Goal: Contribute content: Add original content to the website for others to see

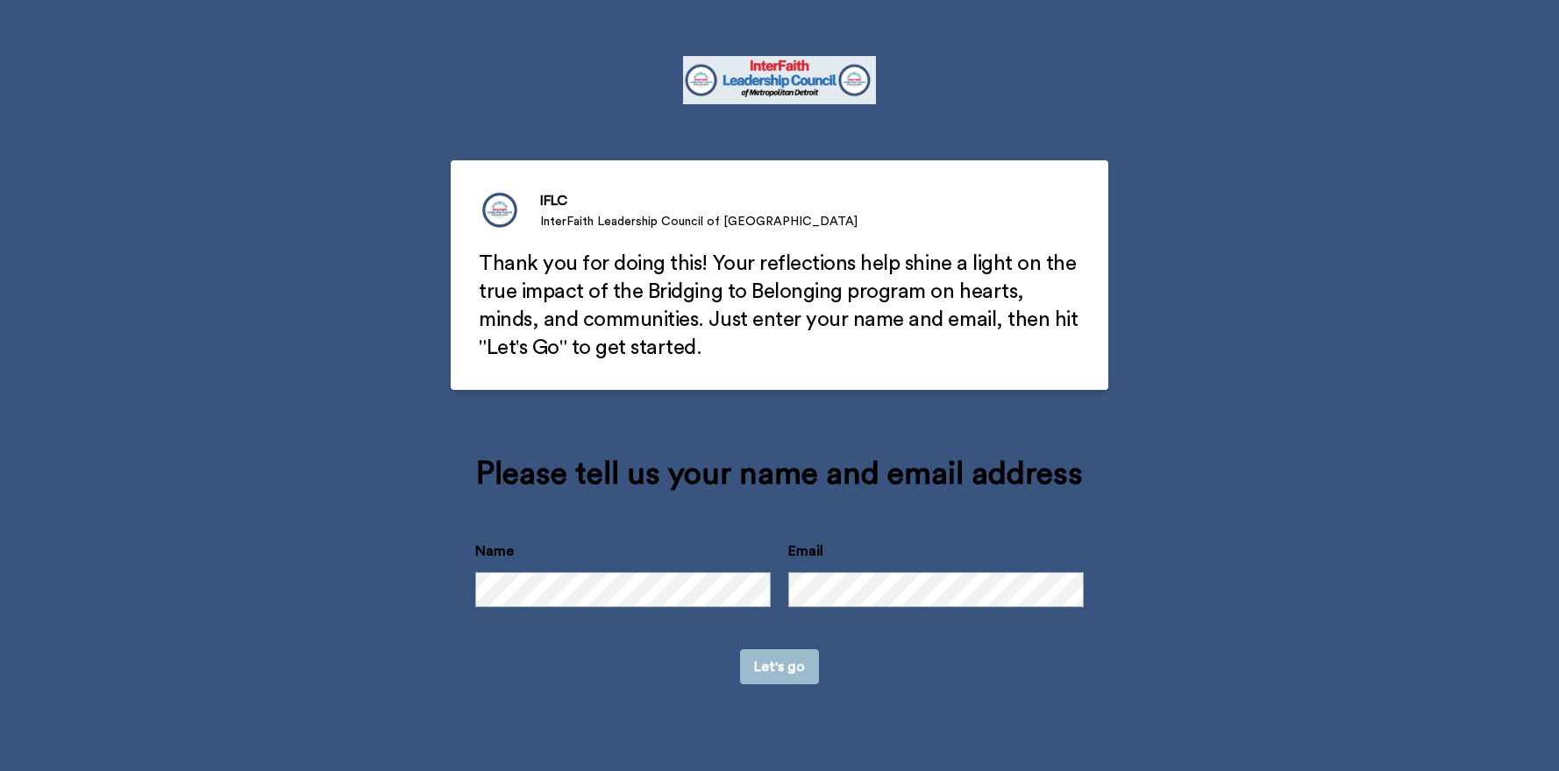
click at [740, 650] on button "Let's go" at bounding box center [779, 667] width 79 height 35
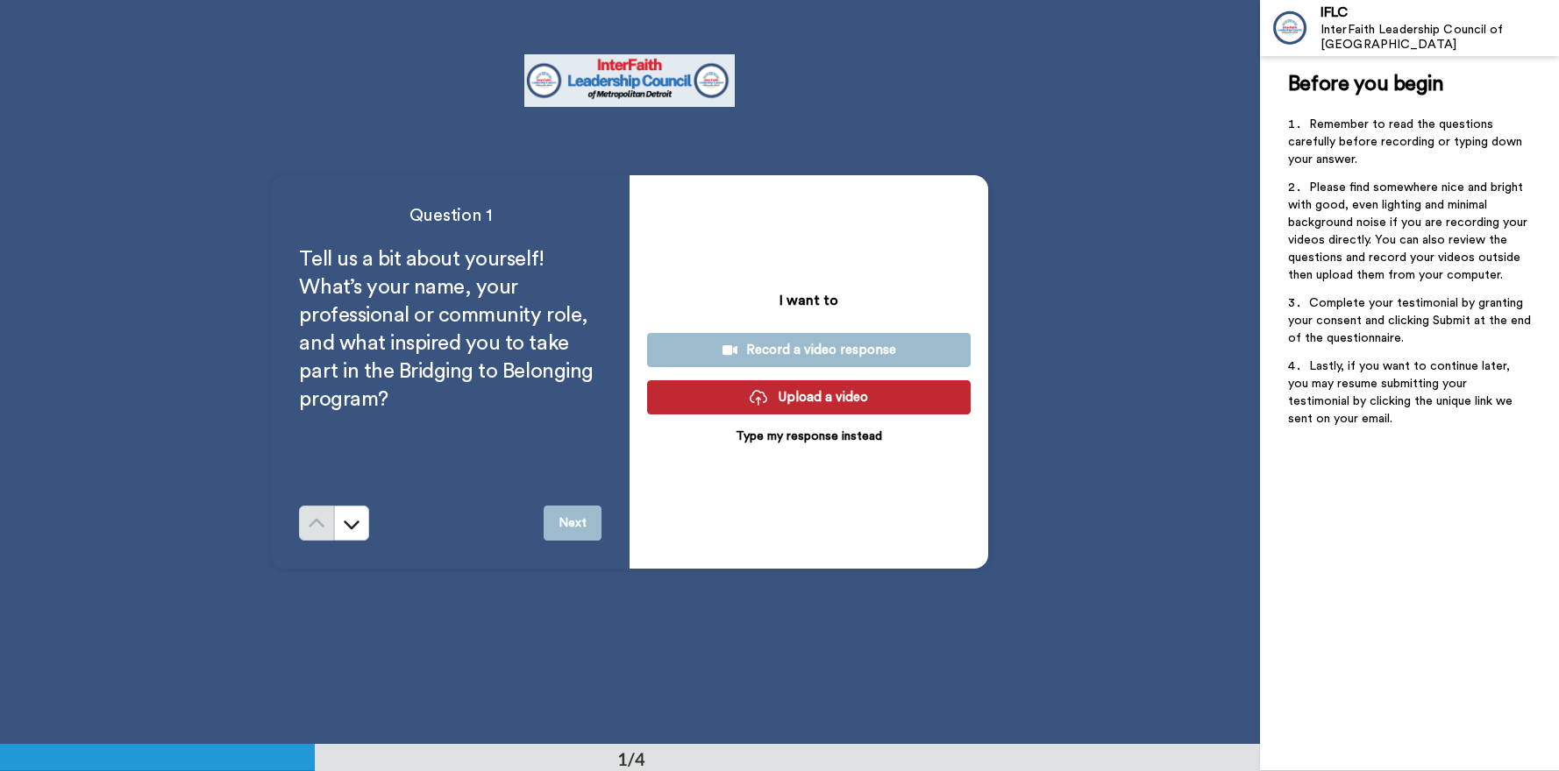
click at [785, 352] on div "Record a video response" at bounding box center [808, 350] width 295 height 18
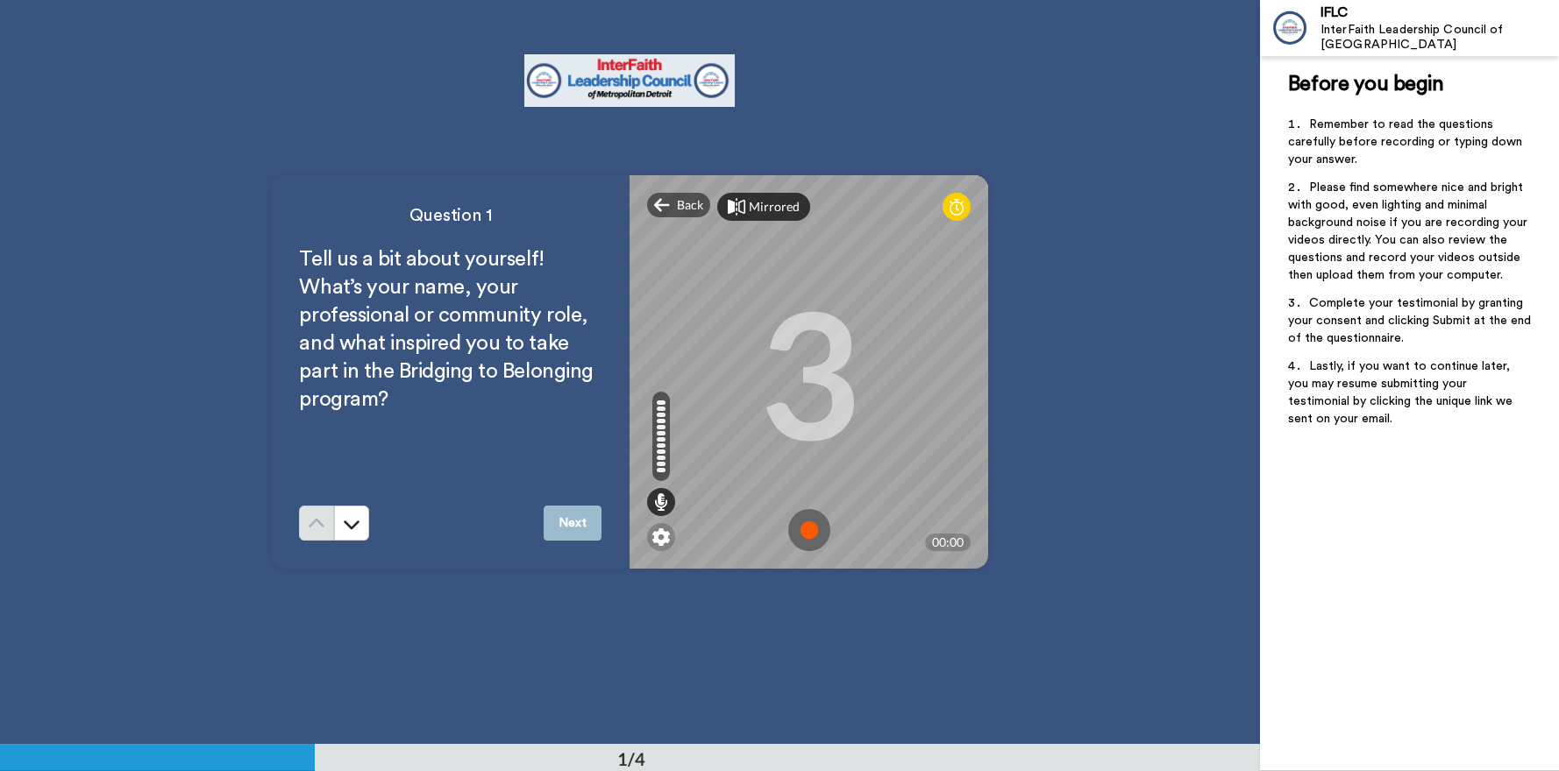
click at [769, 207] on div "Mirrored" at bounding box center [774, 207] width 51 height 18
click at [771, 208] on div "Mirror" at bounding box center [768, 207] width 38 height 18
click at [806, 529] on img at bounding box center [809, 530] width 42 height 42
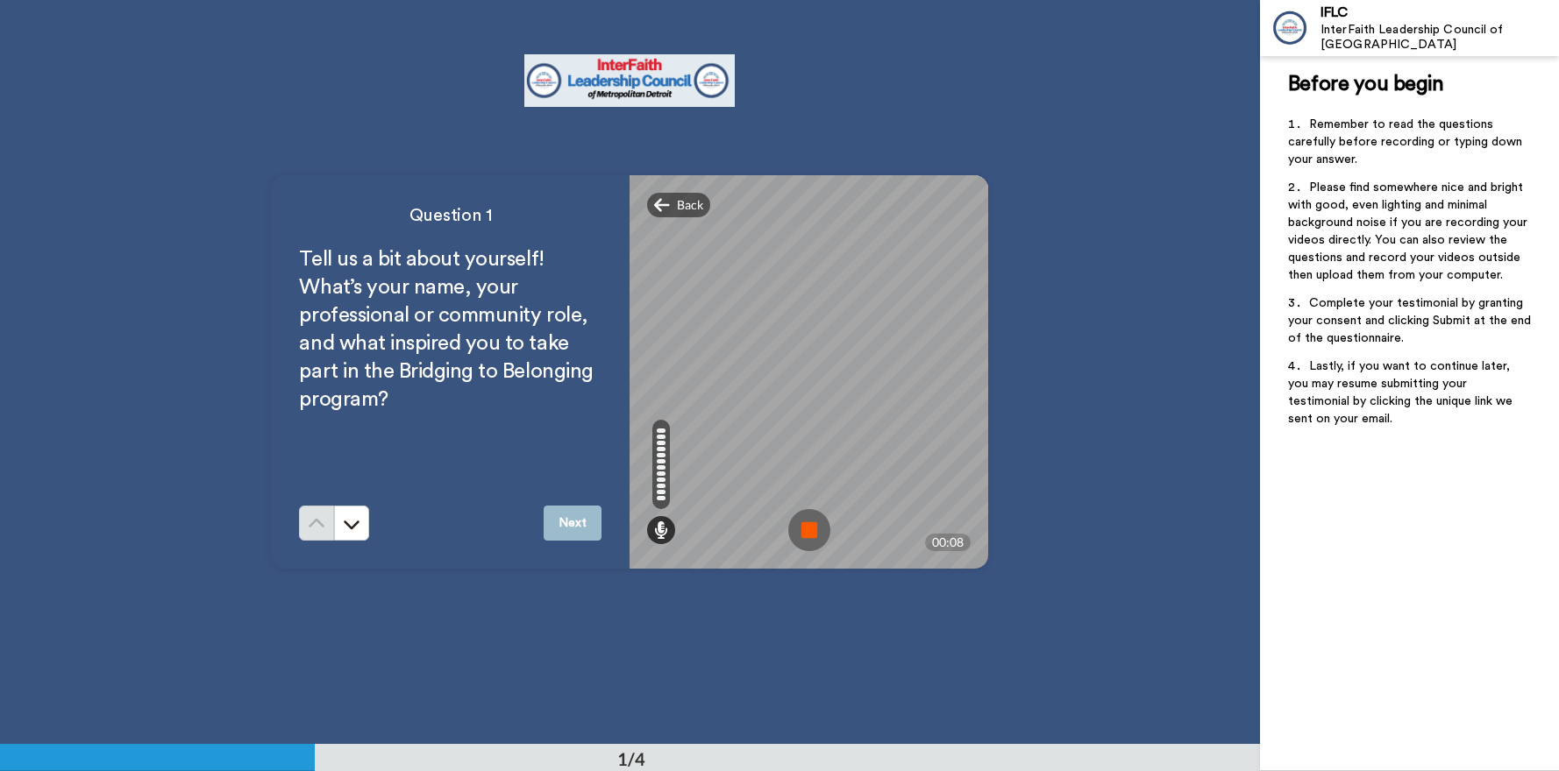
click at [800, 525] on img at bounding box center [809, 530] width 42 height 42
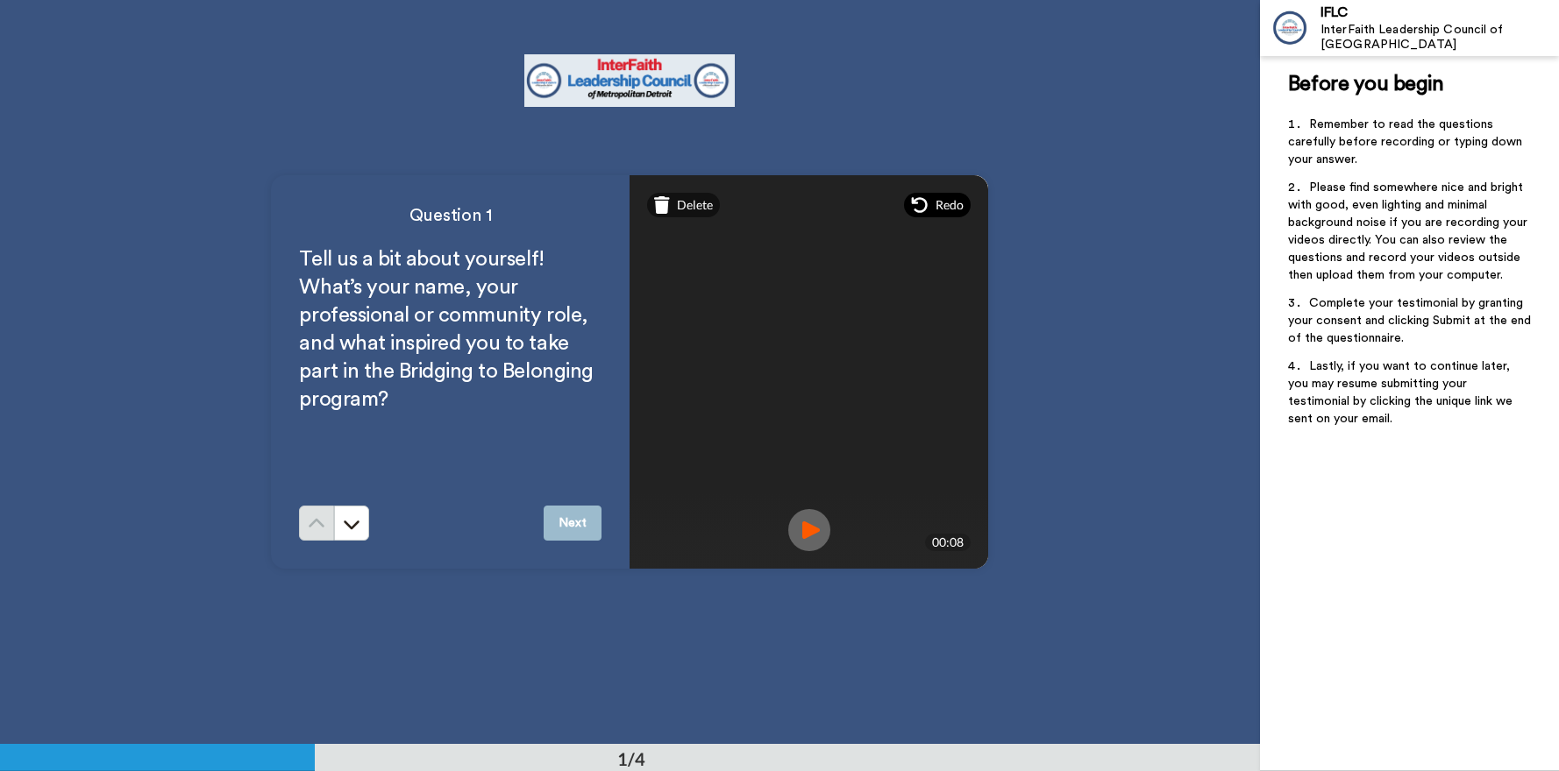
click at [937, 210] on span "Redo" at bounding box center [949, 205] width 28 height 18
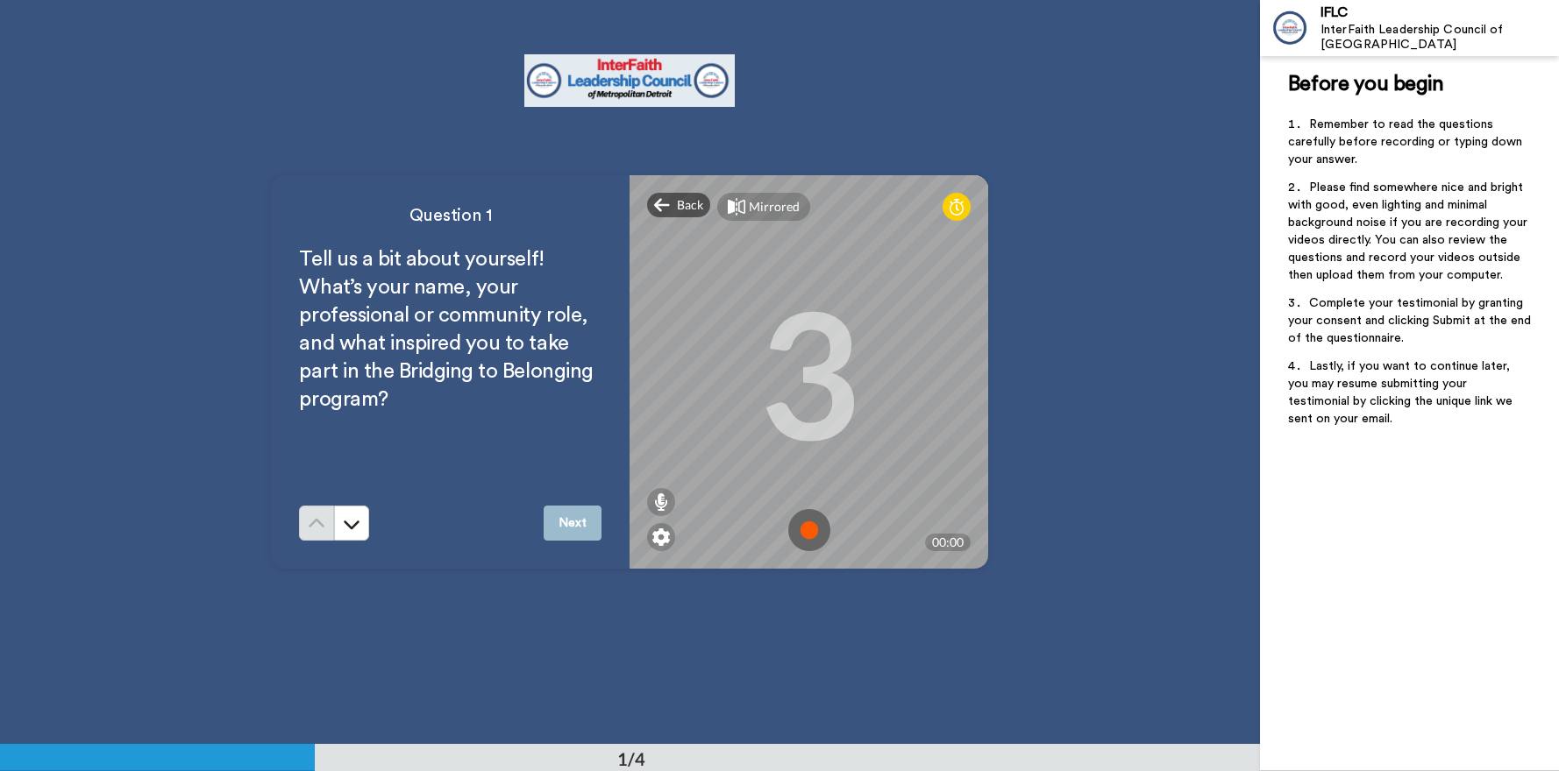
click at [811, 527] on img at bounding box center [809, 530] width 42 height 42
click at [800, 524] on img at bounding box center [809, 530] width 42 height 42
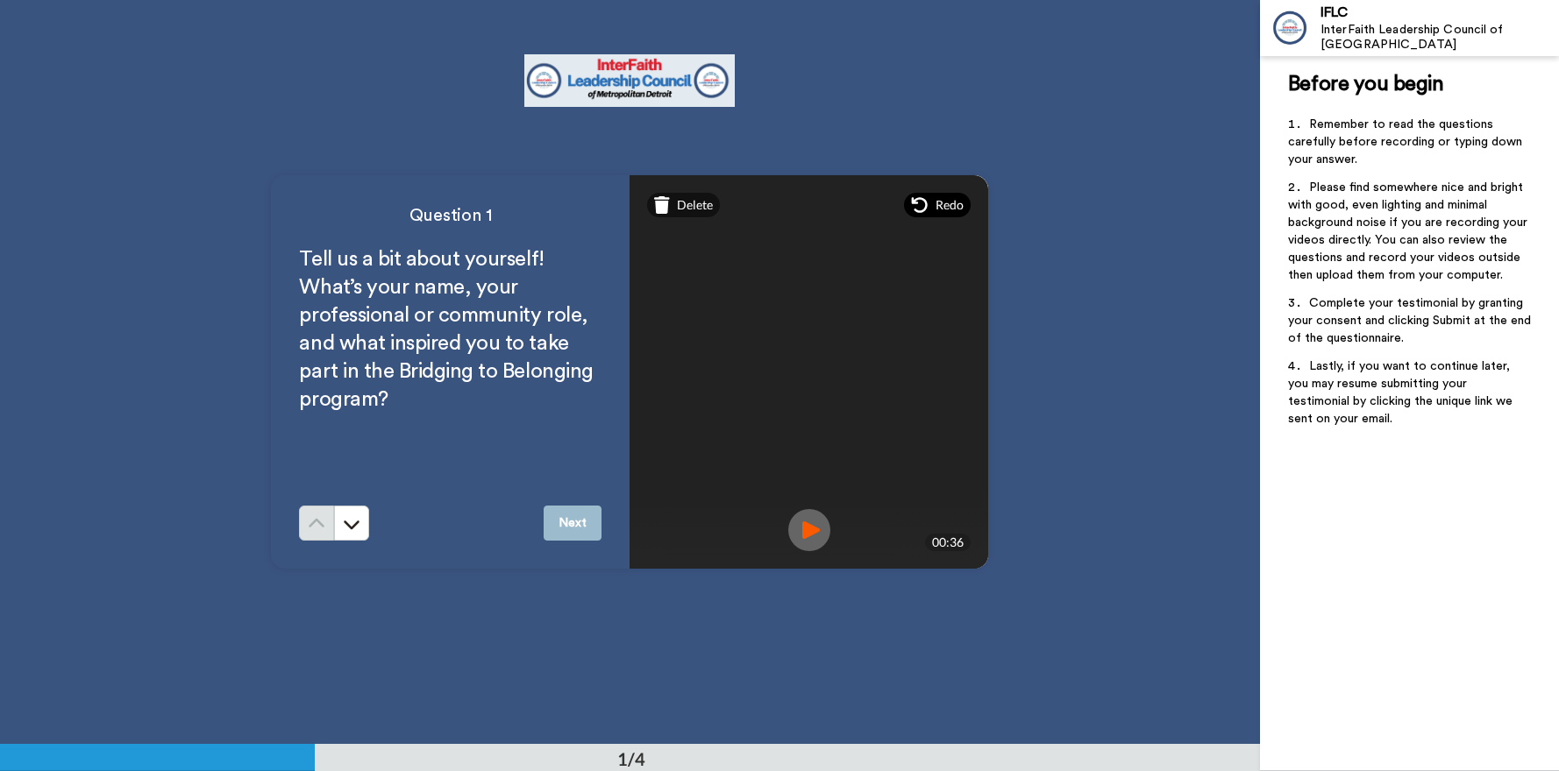
click at [945, 210] on span "Redo" at bounding box center [949, 205] width 28 height 18
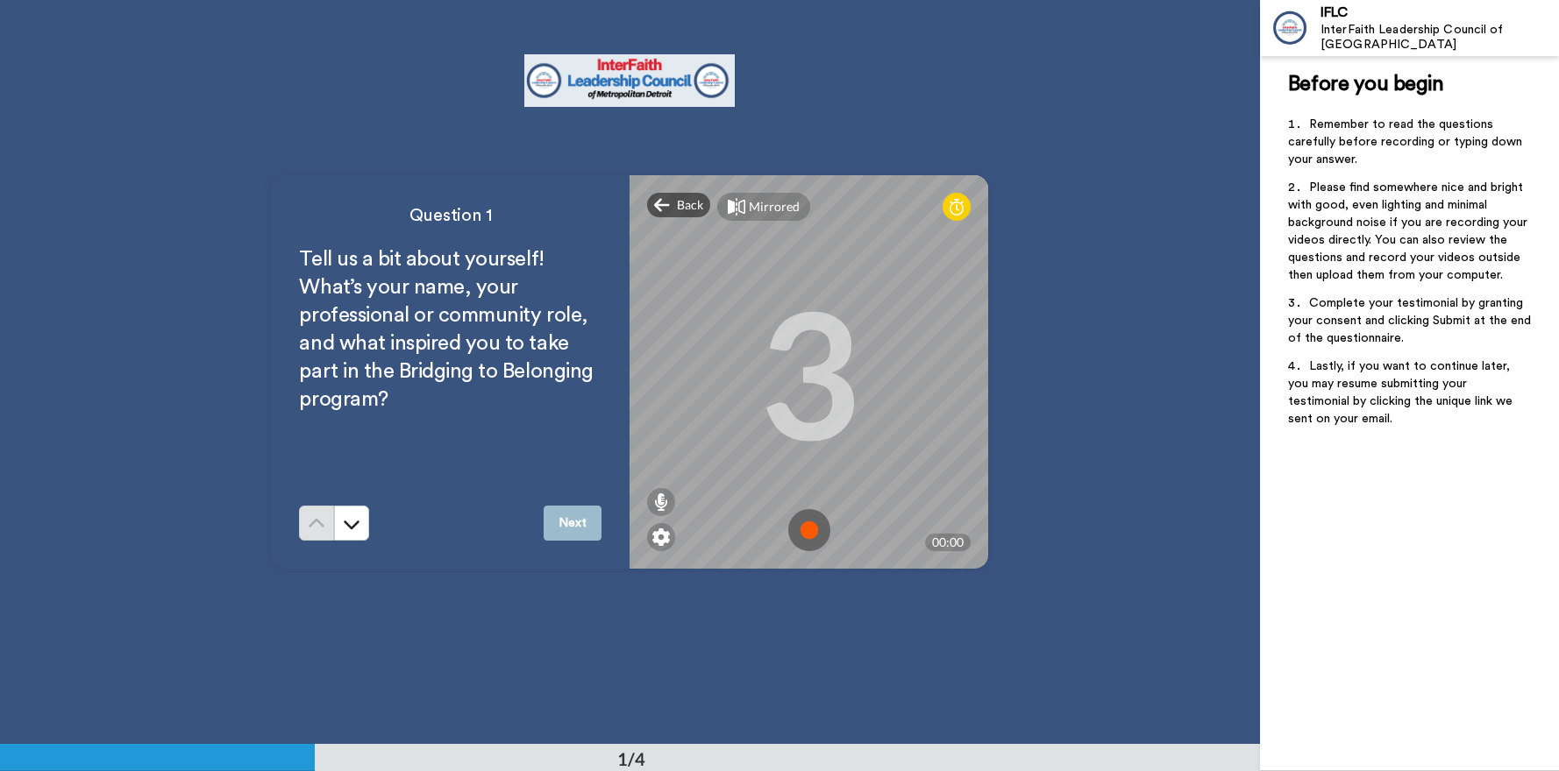
click at [812, 529] on img at bounding box center [809, 530] width 42 height 42
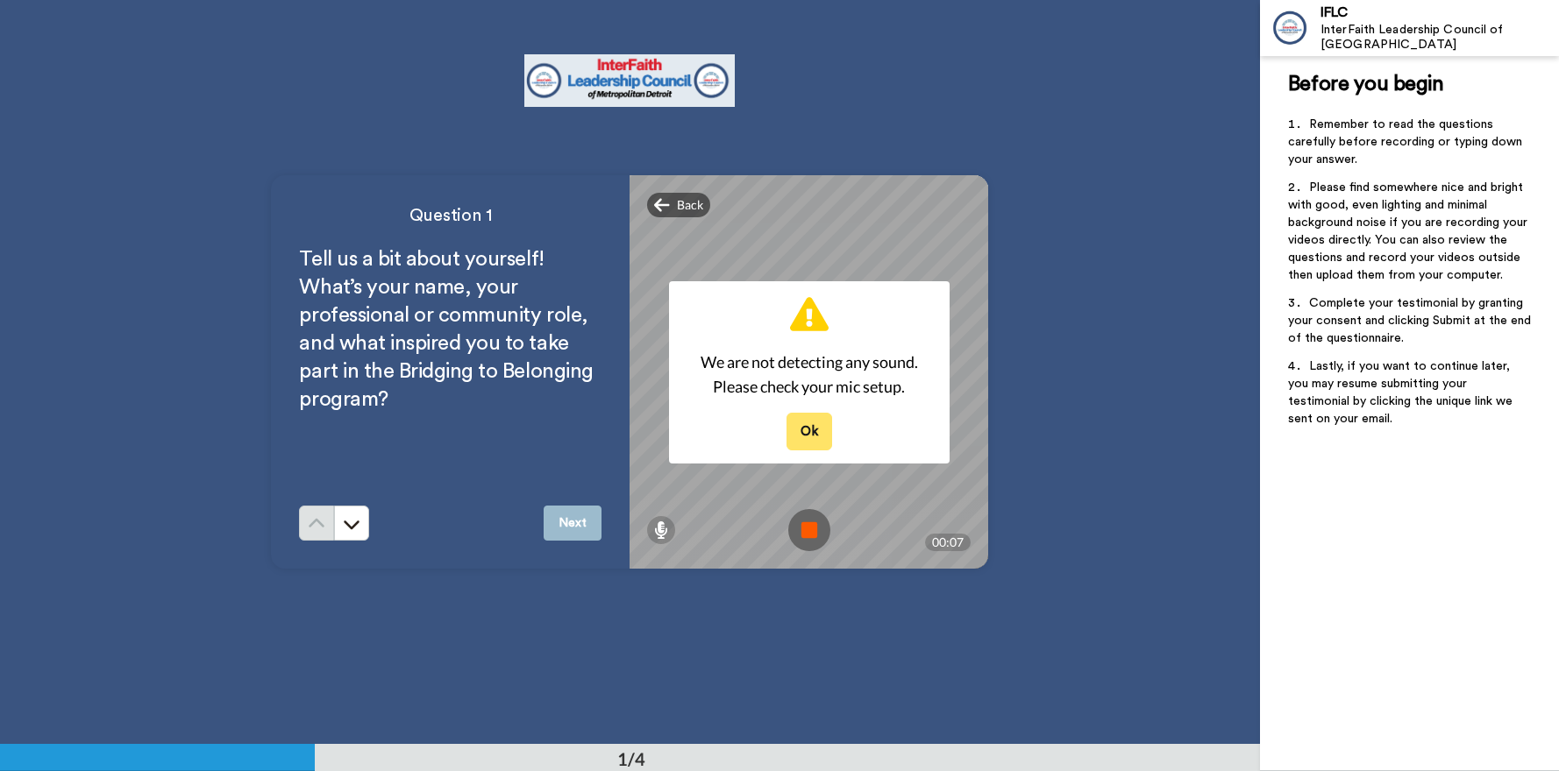
click at [798, 426] on button "Ok" at bounding box center [809, 432] width 46 height 38
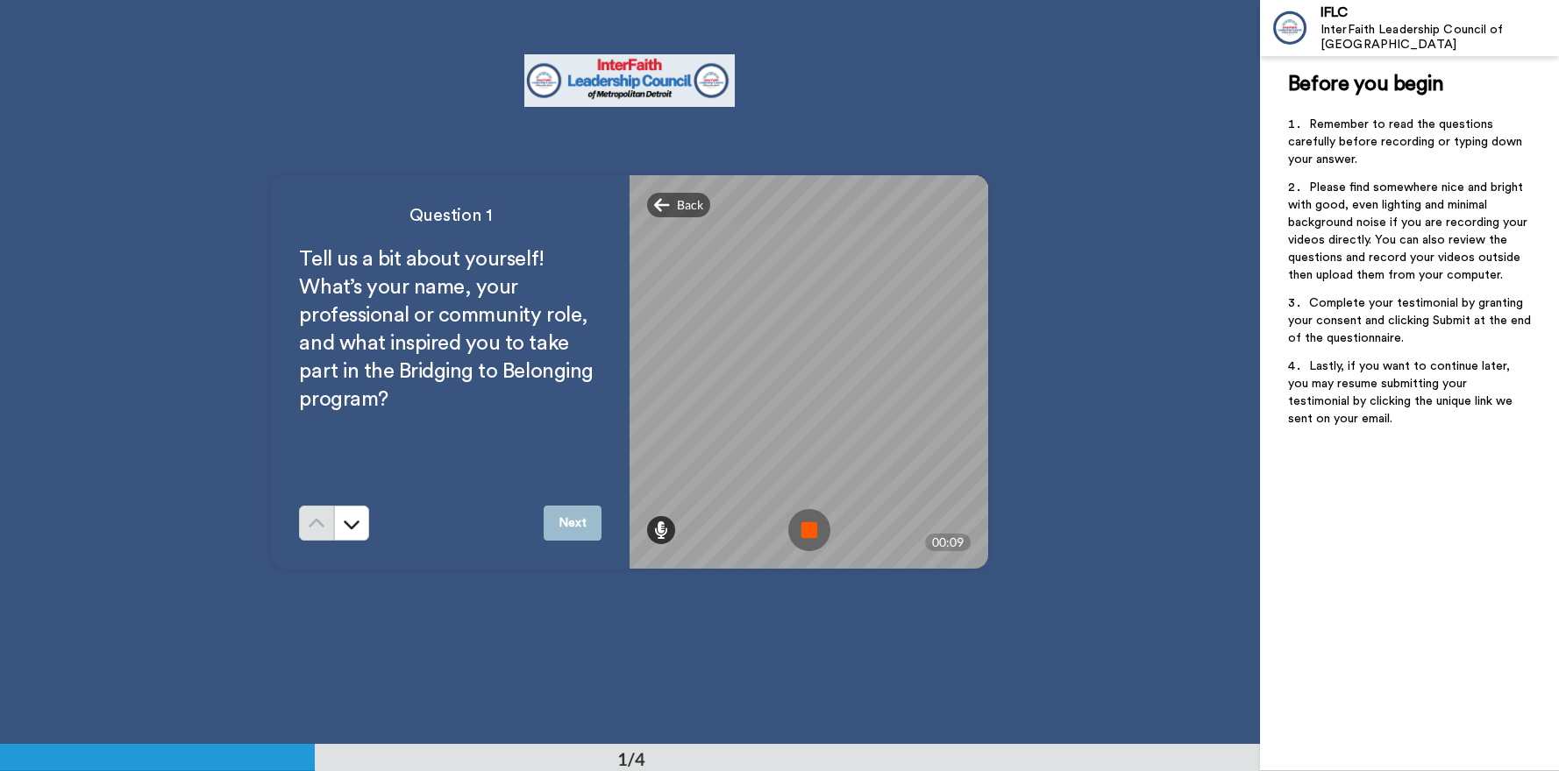
click at [658, 526] on icon at bounding box center [661, 531] width 14 height 18
click at [686, 210] on span "Back" at bounding box center [690, 205] width 26 height 18
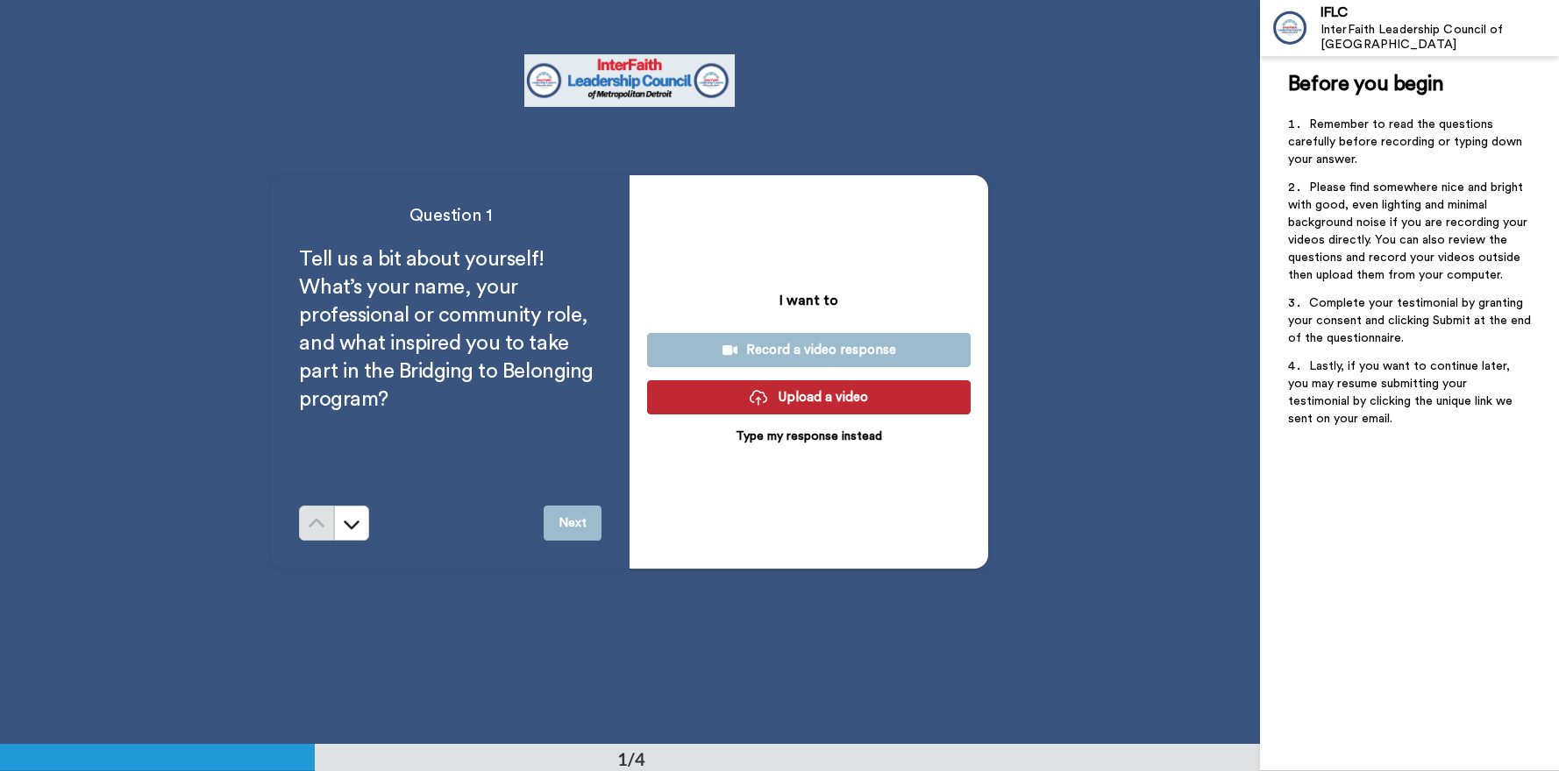
click at [841, 342] on div "Record a video response" at bounding box center [808, 350] width 295 height 18
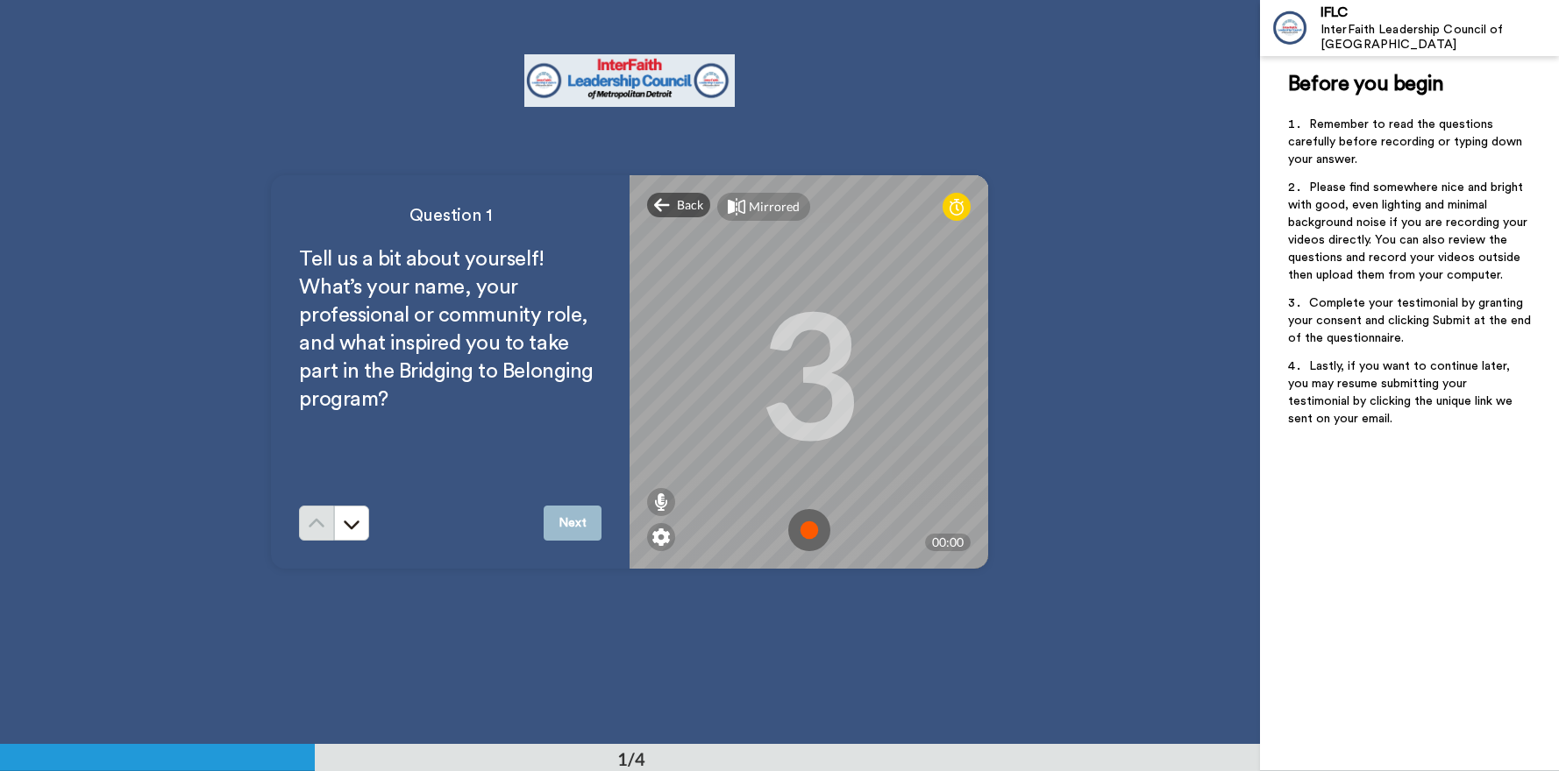
click at [807, 530] on img at bounding box center [809, 530] width 42 height 42
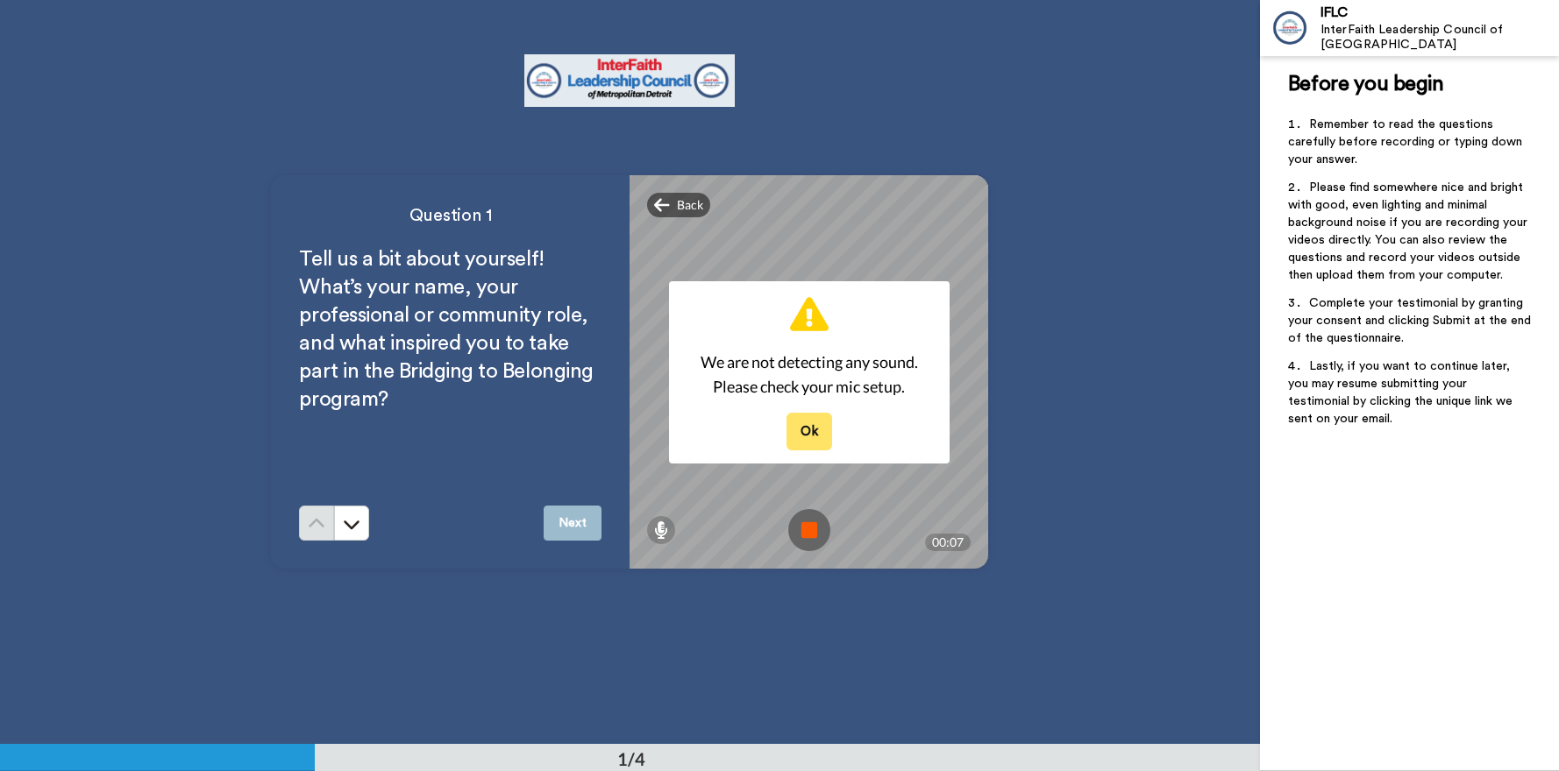
click at [808, 438] on button "Ok" at bounding box center [809, 432] width 46 height 38
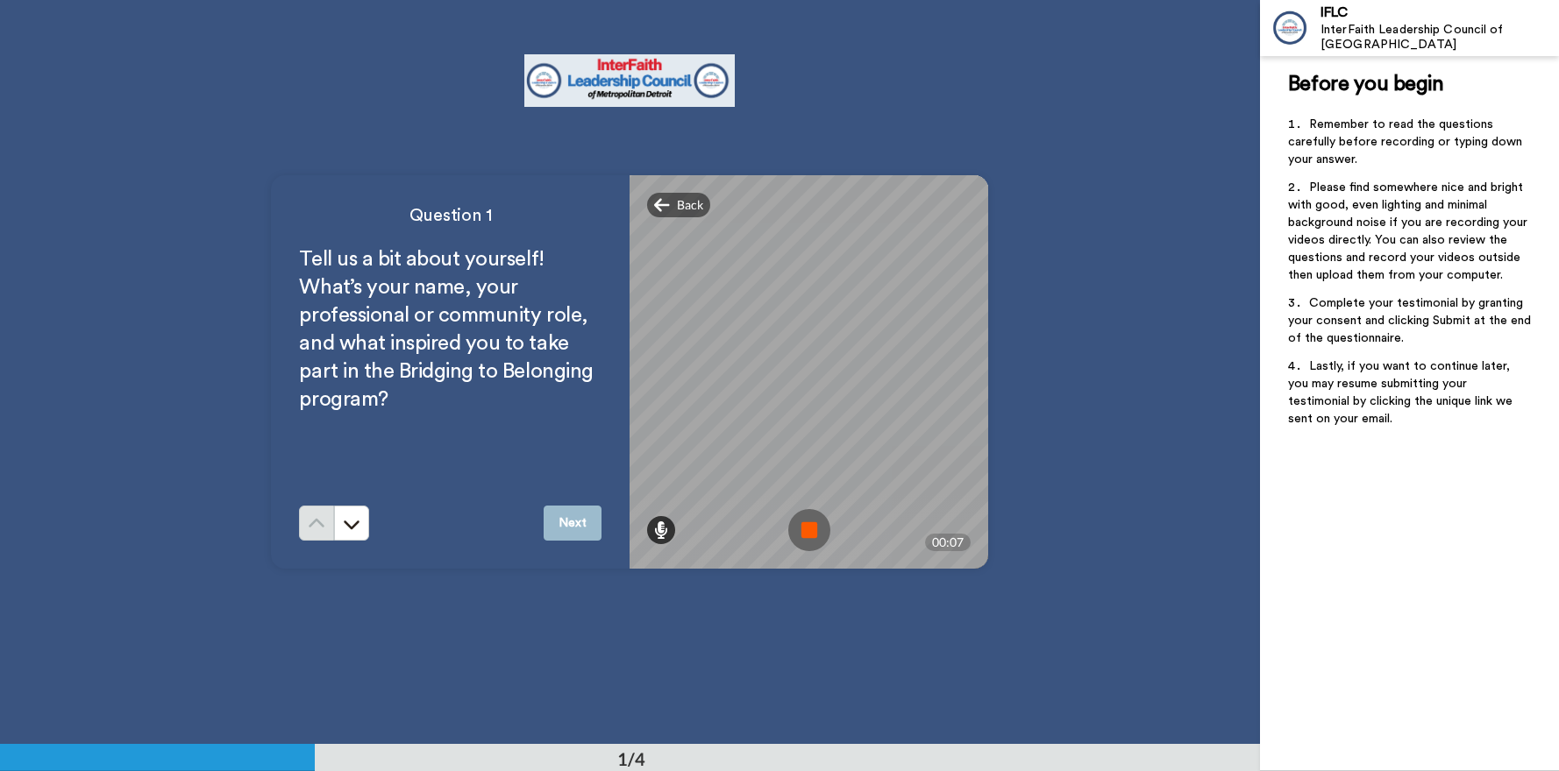
click at [658, 533] on icon at bounding box center [661, 531] width 14 height 18
click at [801, 526] on img at bounding box center [809, 530] width 42 height 42
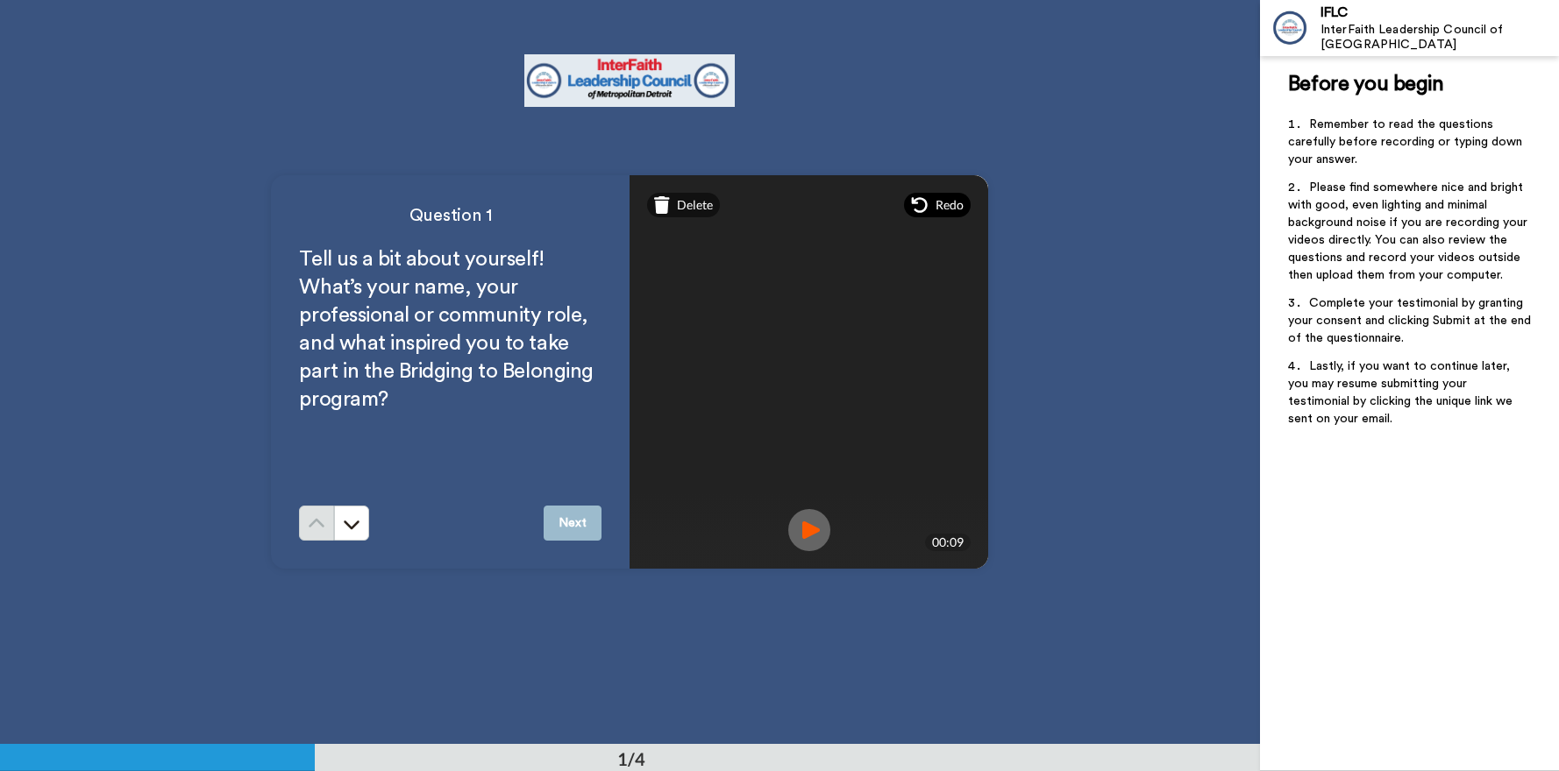
click at [926, 210] on div "Redo" at bounding box center [937, 205] width 67 height 25
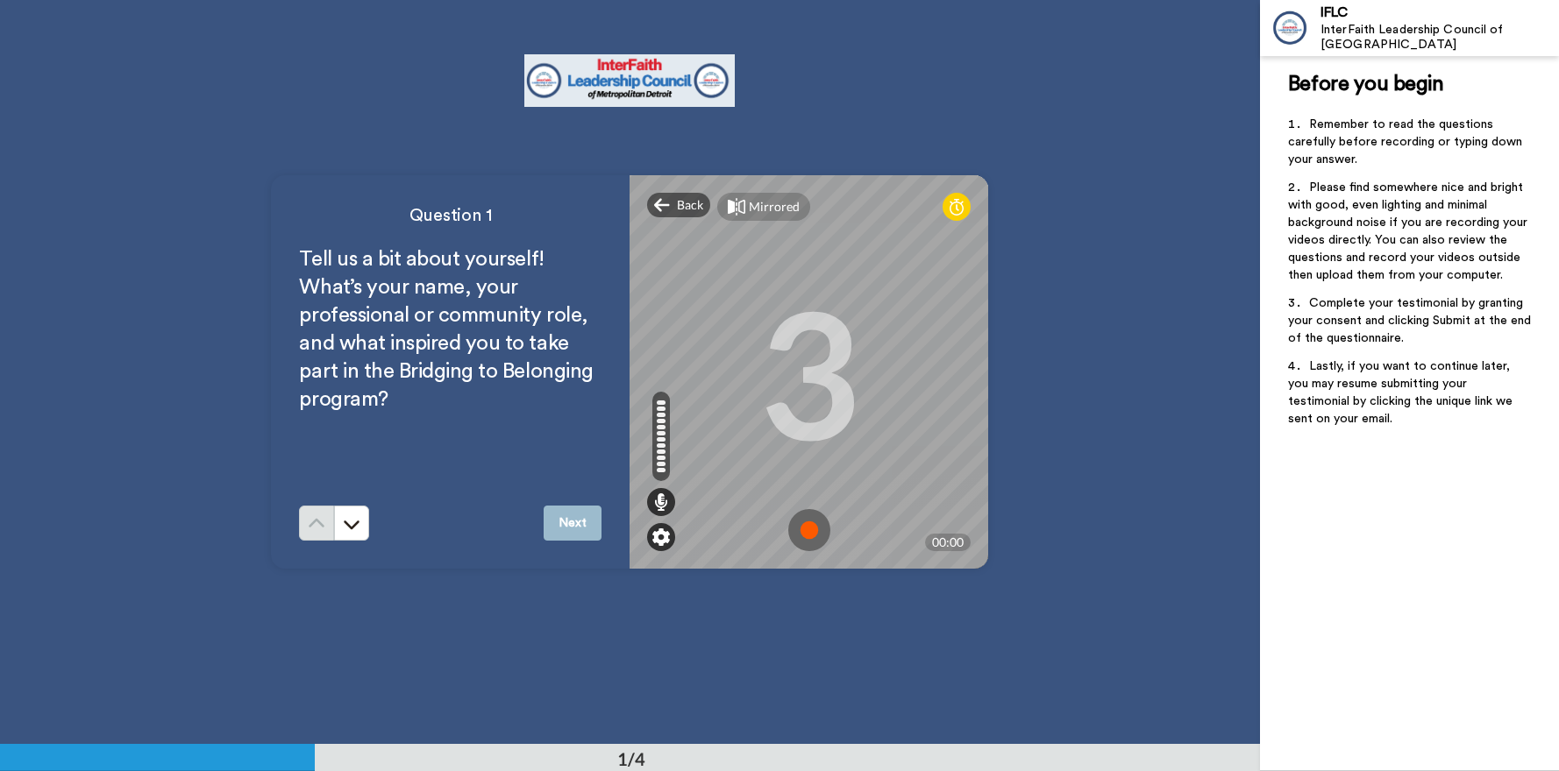
click at [664, 534] on img at bounding box center [661, 538] width 18 height 18
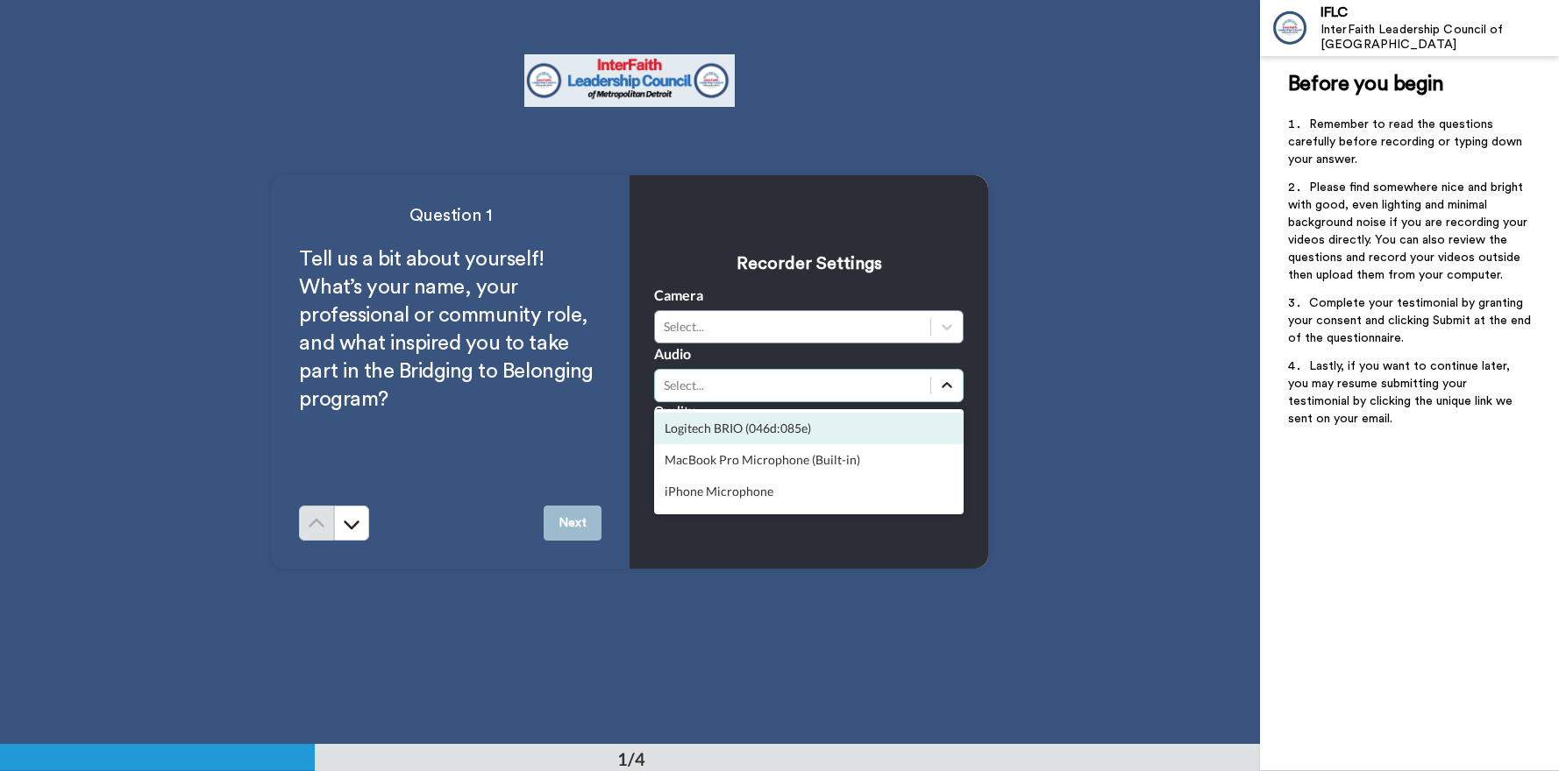
click at [931, 381] on div at bounding box center [947, 386] width 32 height 32
click at [792, 430] on div "Logitech BRIO (046d:085e)" at bounding box center [808, 429] width 309 height 32
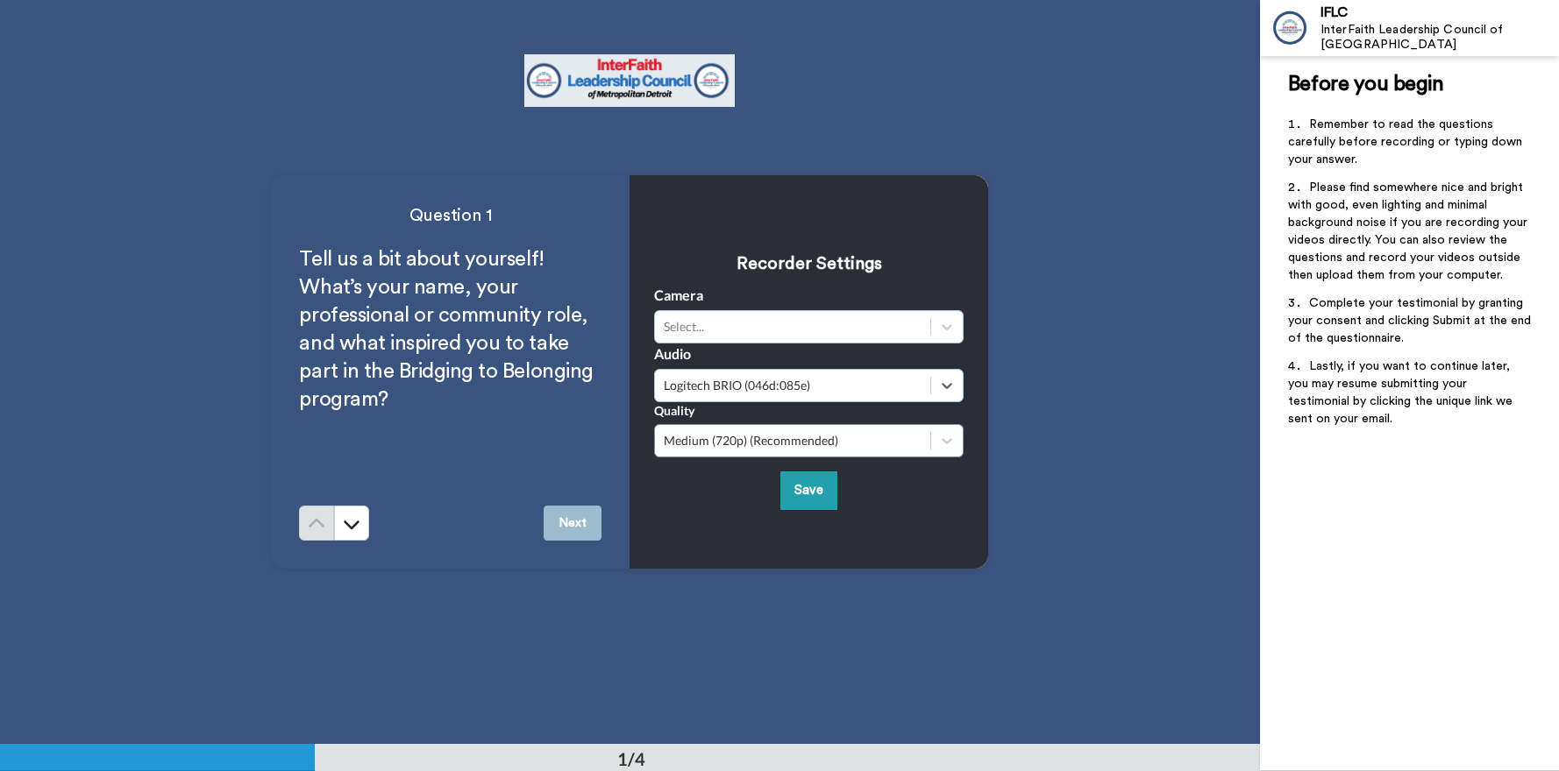
click at [862, 310] on div "Select..." at bounding box center [808, 326] width 309 height 33
click at [863, 323] on div "Select..." at bounding box center [793, 327] width 258 height 18
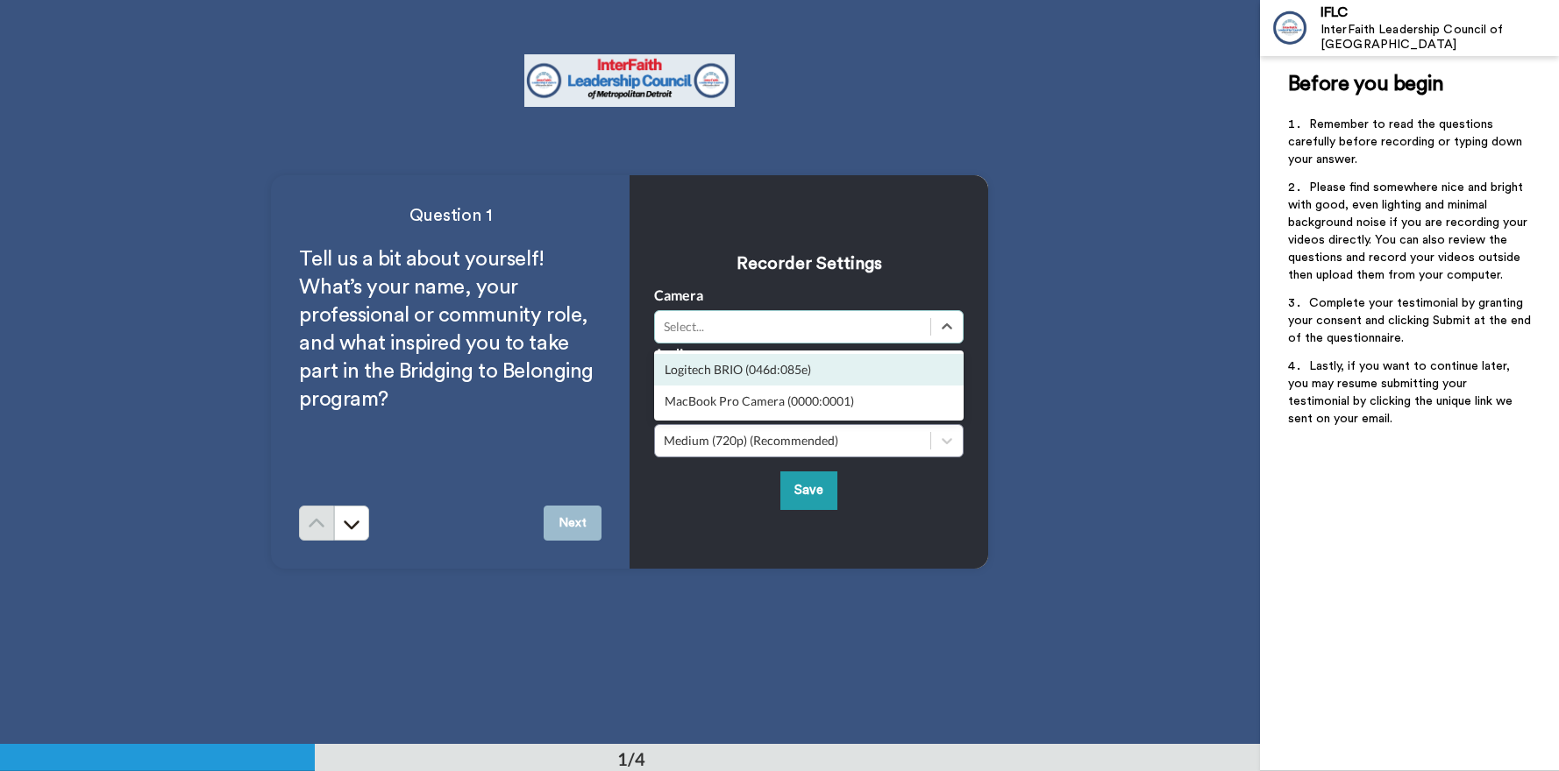
click at [863, 322] on div "Select..." at bounding box center [793, 327] width 258 height 18
click at [789, 373] on div "Logitech BRIO (046d:085e)" at bounding box center [808, 370] width 309 height 32
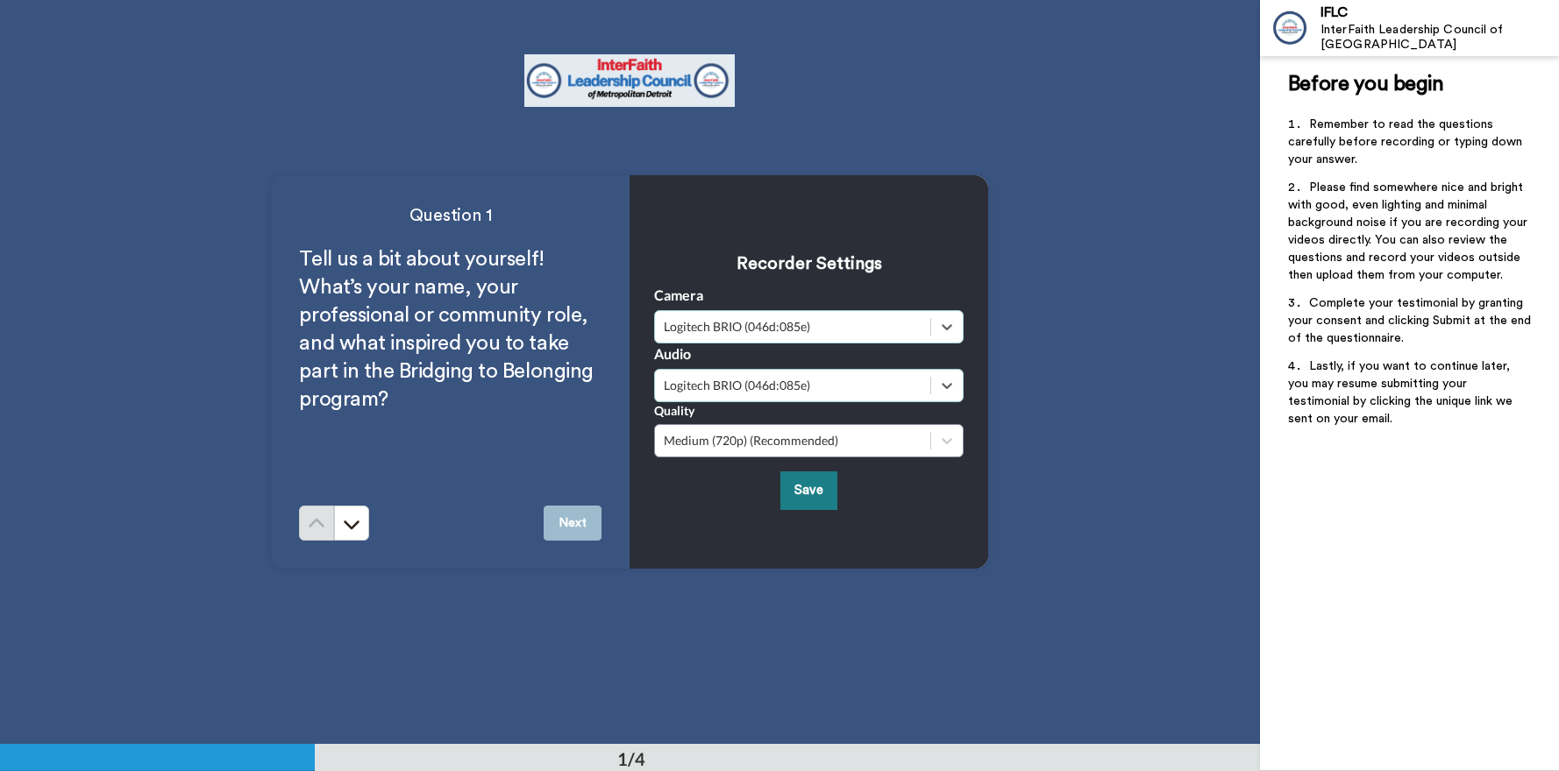
click at [807, 497] on button "Save" at bounding box center [808, 491] width 57 height 38
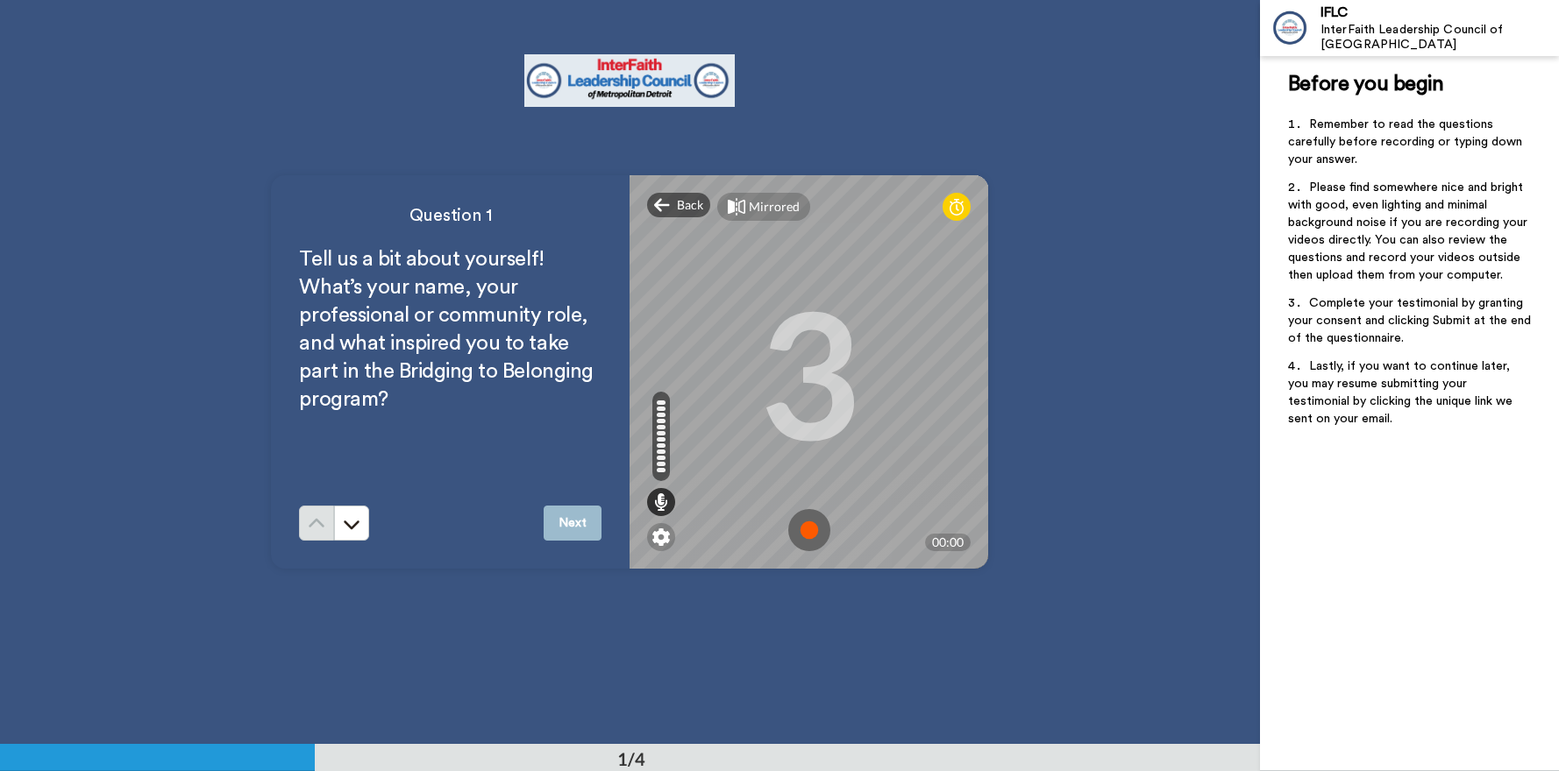
click at [803, 531] on img at bounding box center [809, 530] width 42 height 42
click at [575, 524] on button "Next" at bounding box center [572, 523] width 58 height 35
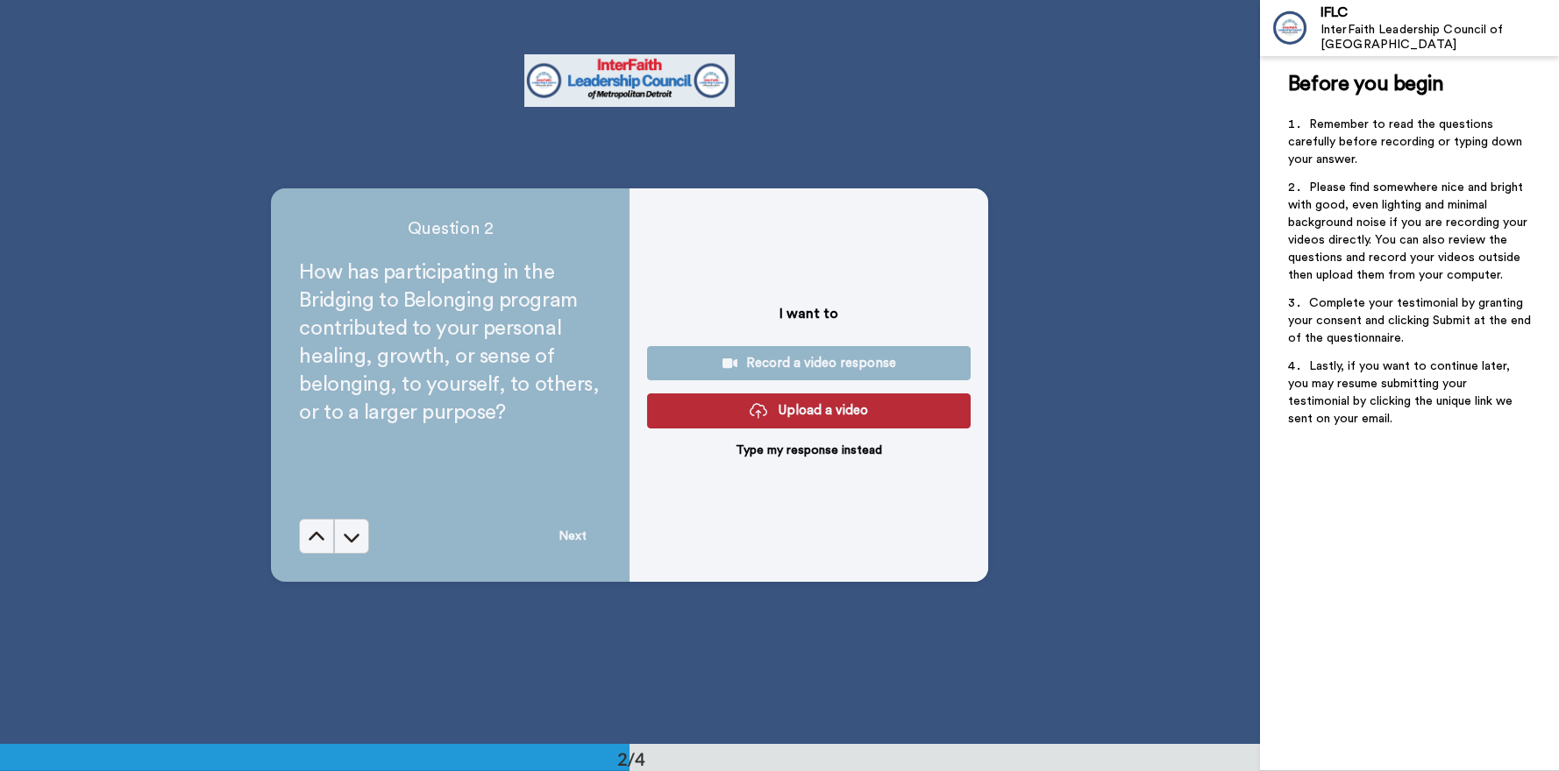
scroll to position [745, 0]
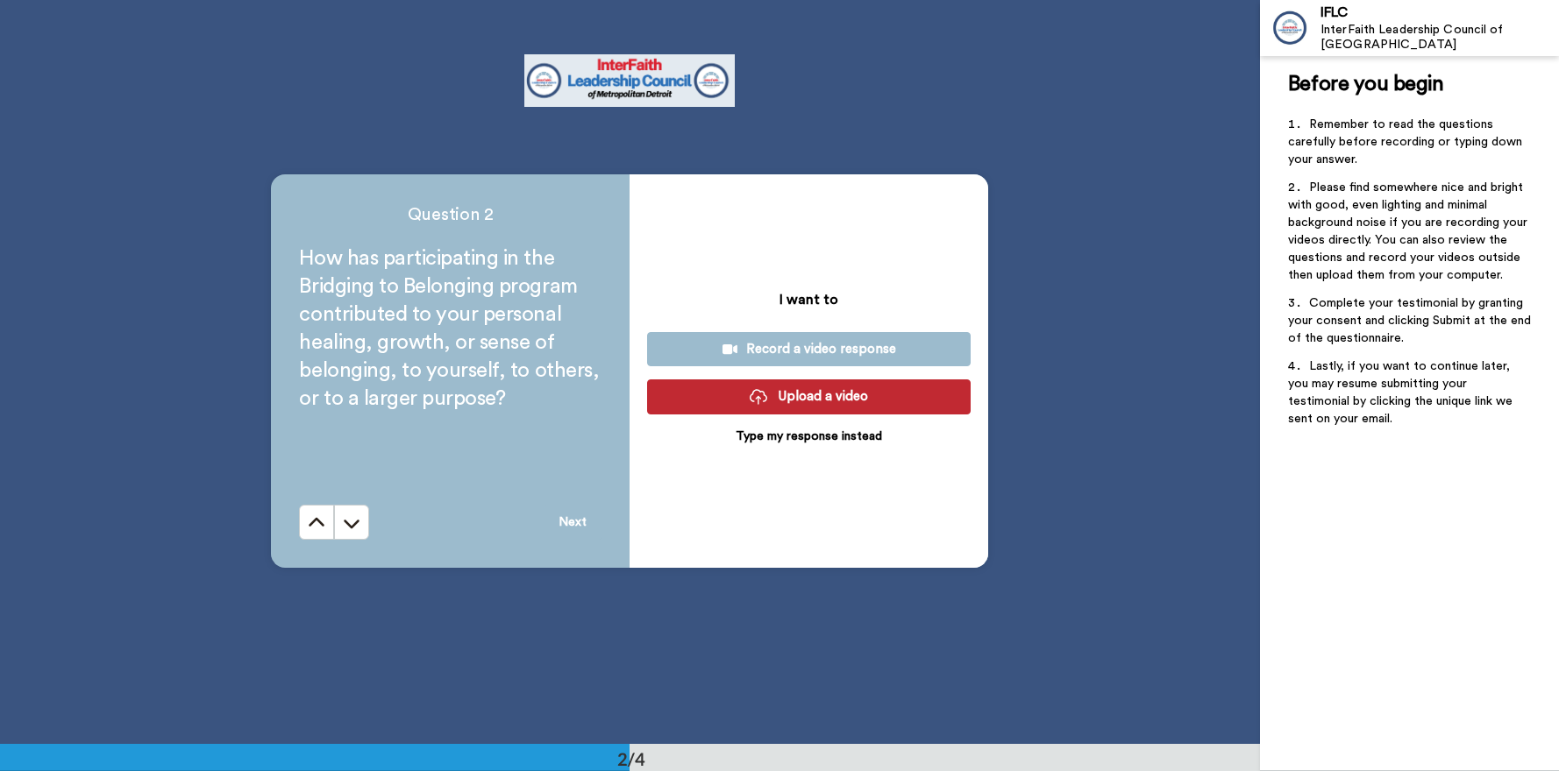
click at [787, 340] on div "Record a video response" at bounding box center [808, 349] width 295 height 18
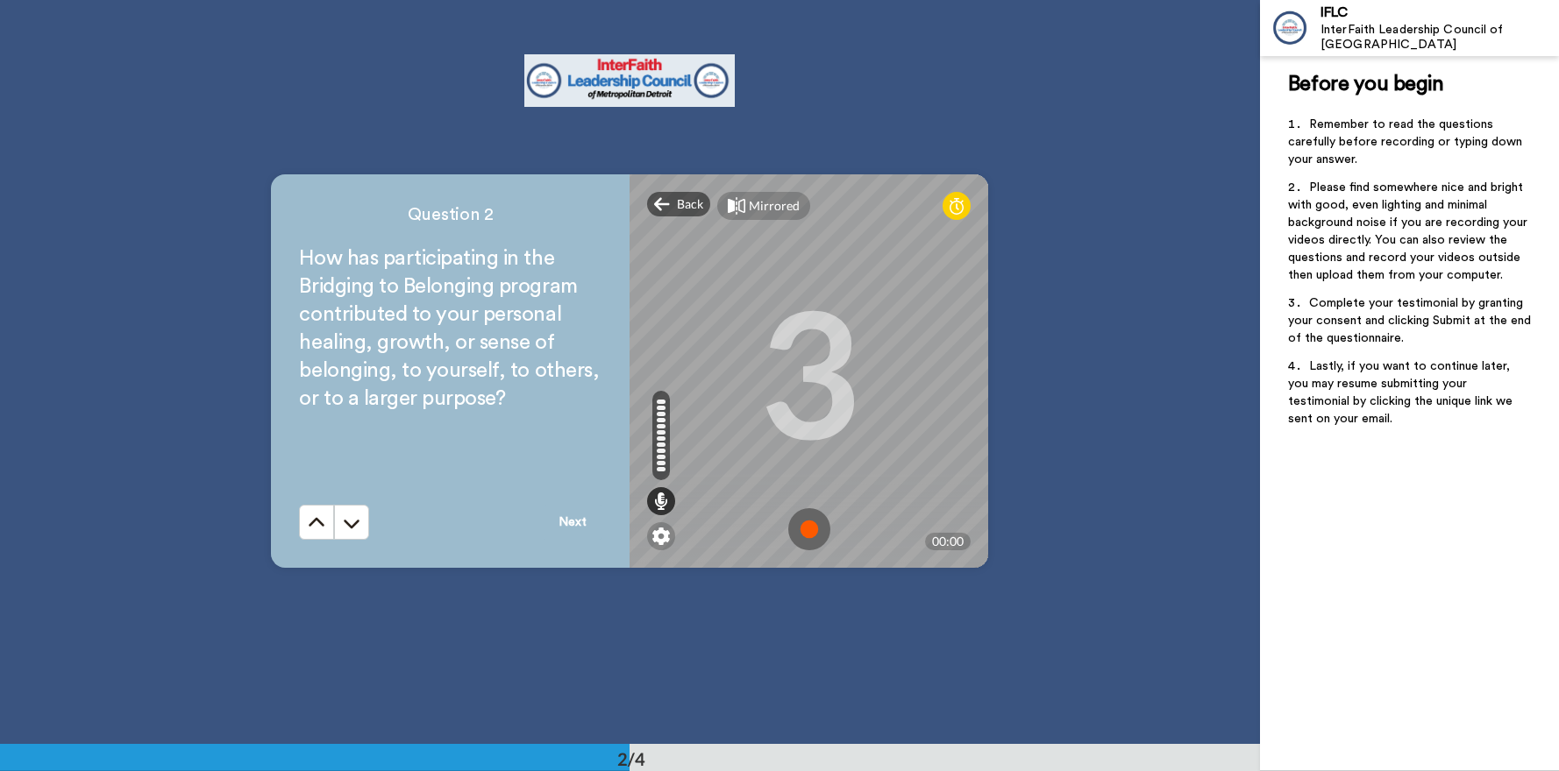
click at [813, 523] on img at bounding box center [809, 529] width 42 height 42
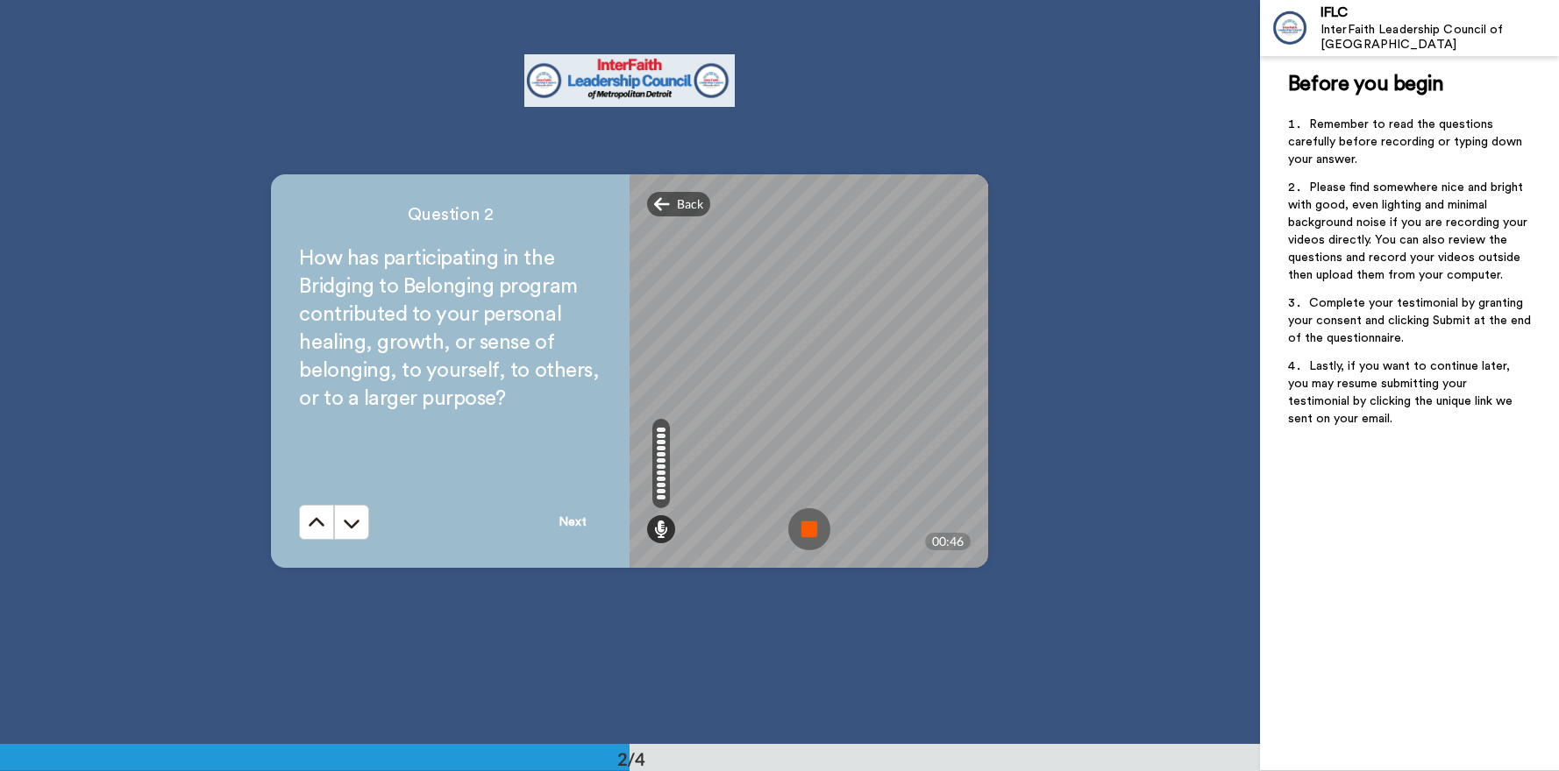
click at [792, 517] on img at bounding box center [809, 529] width 42 height 42
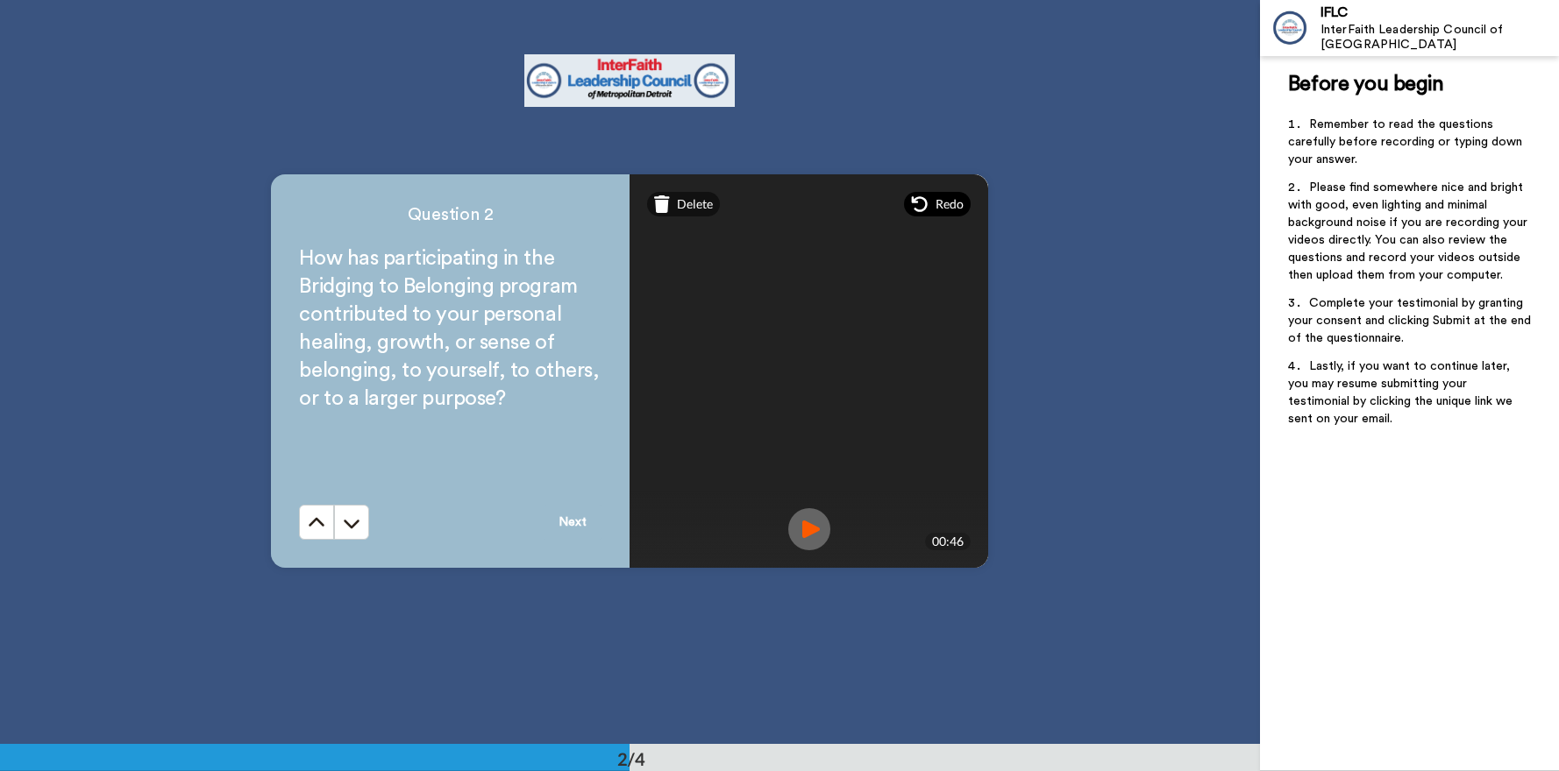
click at [935, 207] on span "Redo" at bounding box center [949, 204] width 28 height 18
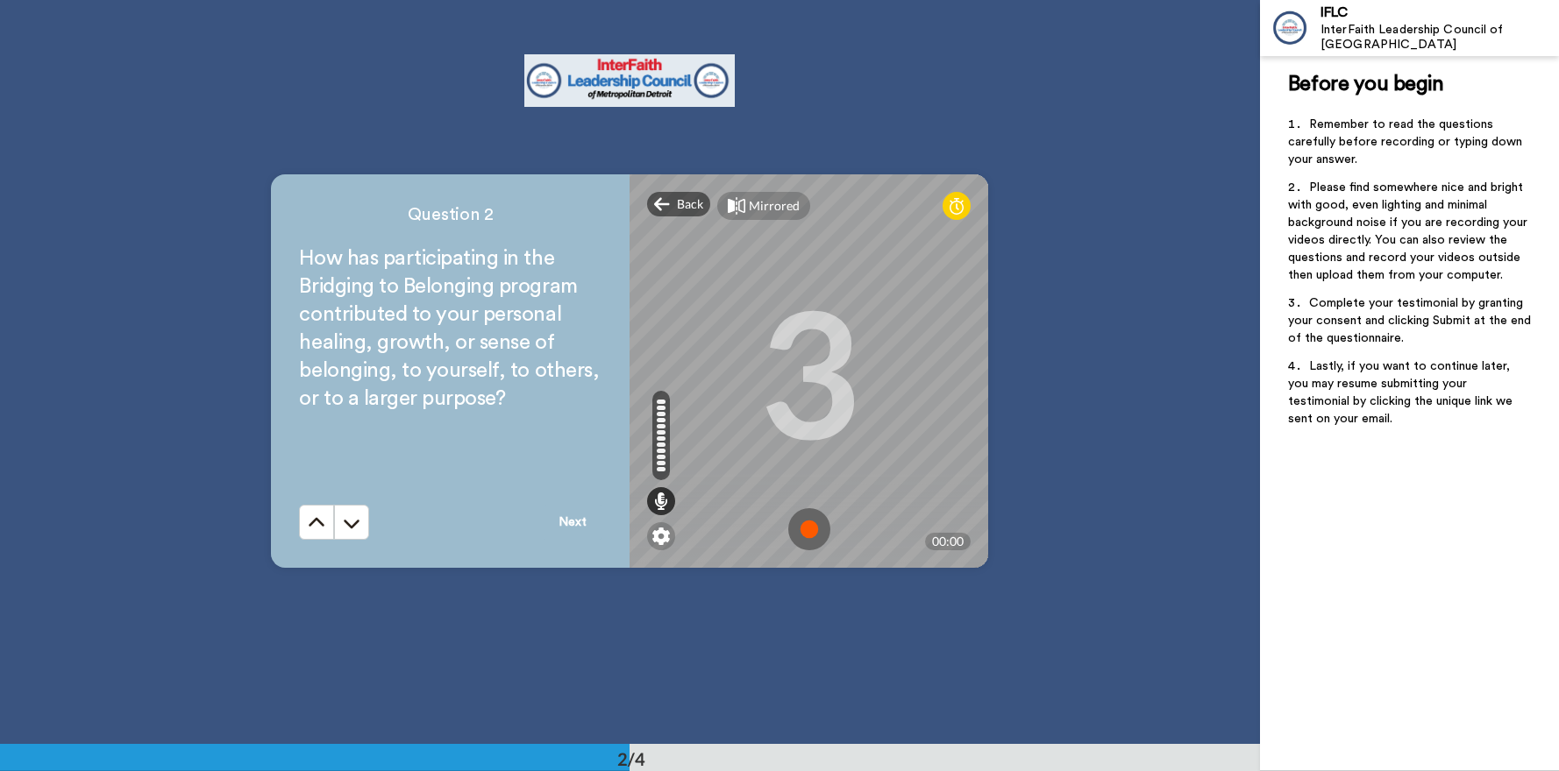
click at [812, 530] on img at bounding box center [809, 529] width 42 height 42
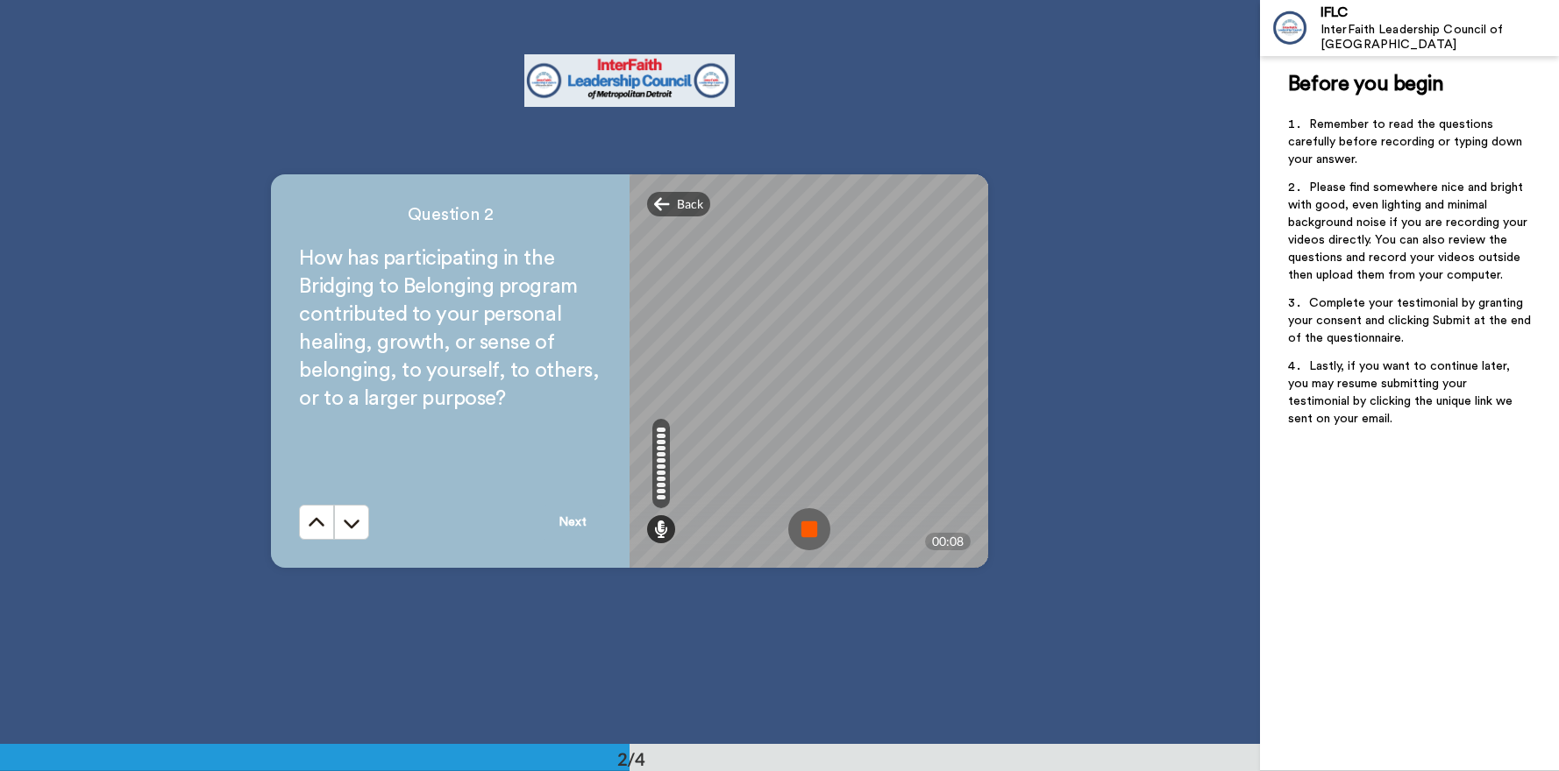
click at [812, 529] on img at bounding box center [809, 529] width 42 height 42
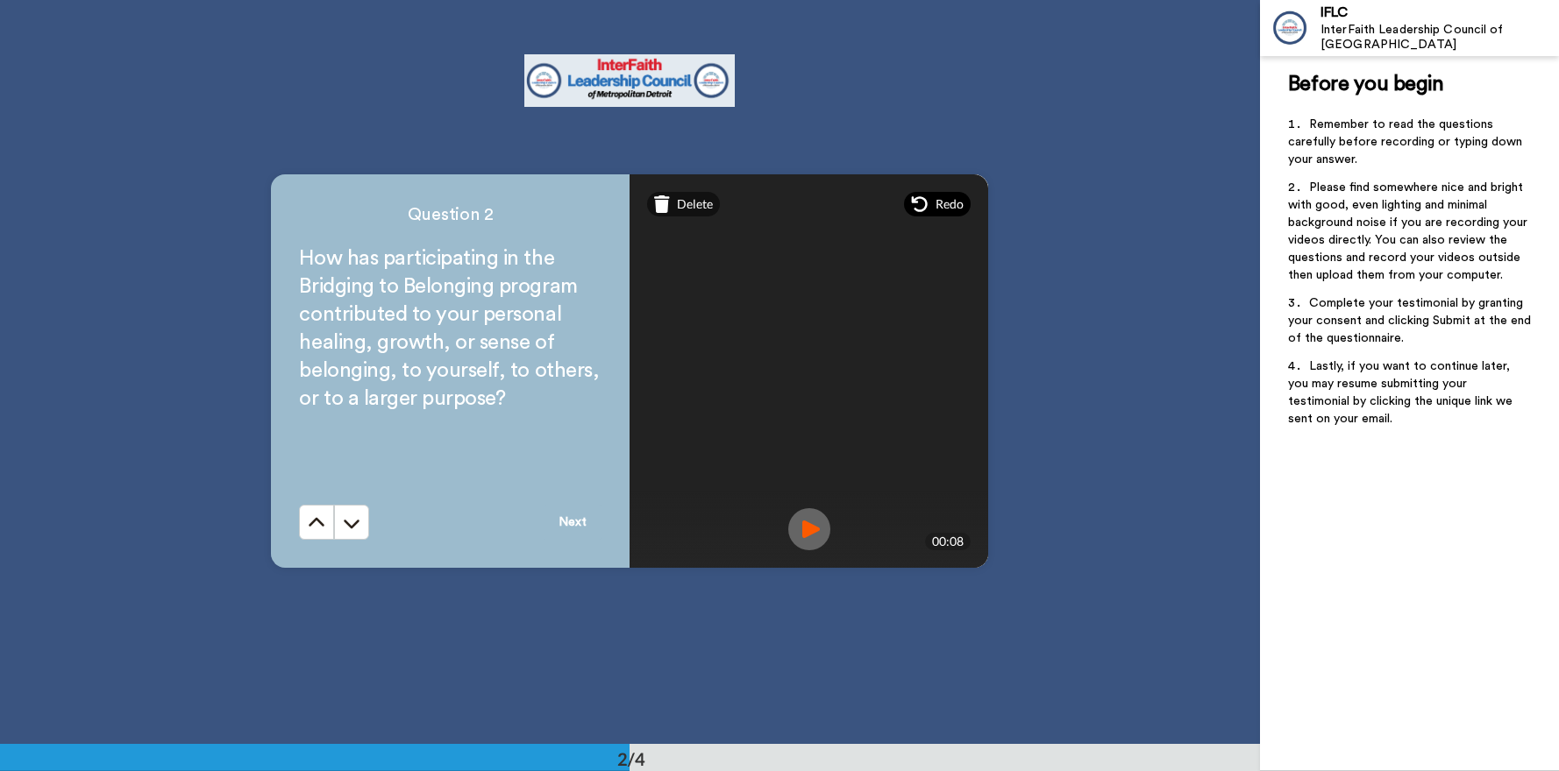
click at [936, 204] on span "Redo" at bounding box center [949, 204] width 28 height 18
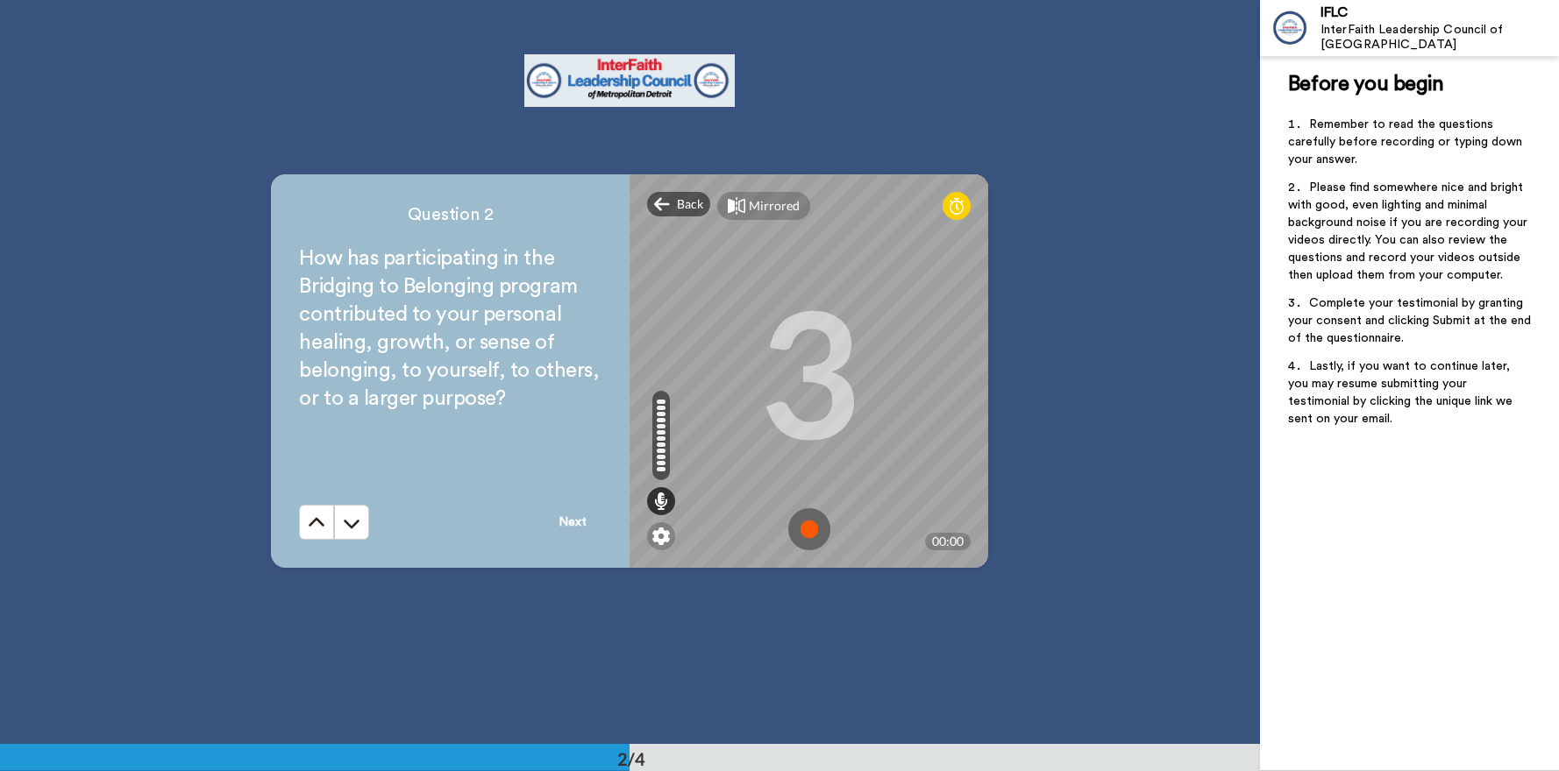
click at [810, 525] on img at bounding box center [809, 529] width 42 height 42
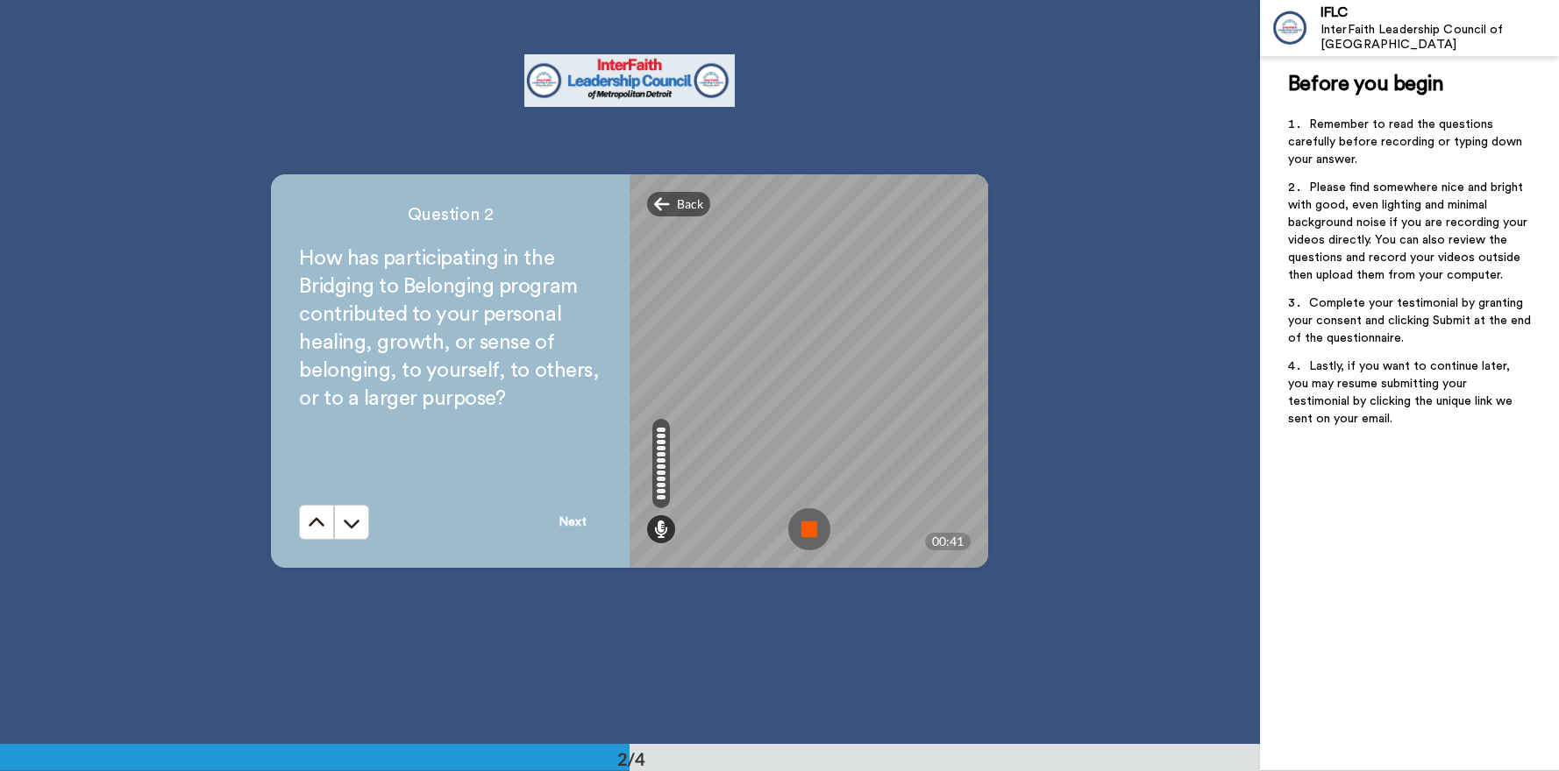
click at [810, 525] on img at bounding box center [809, 529] width 42 height 42
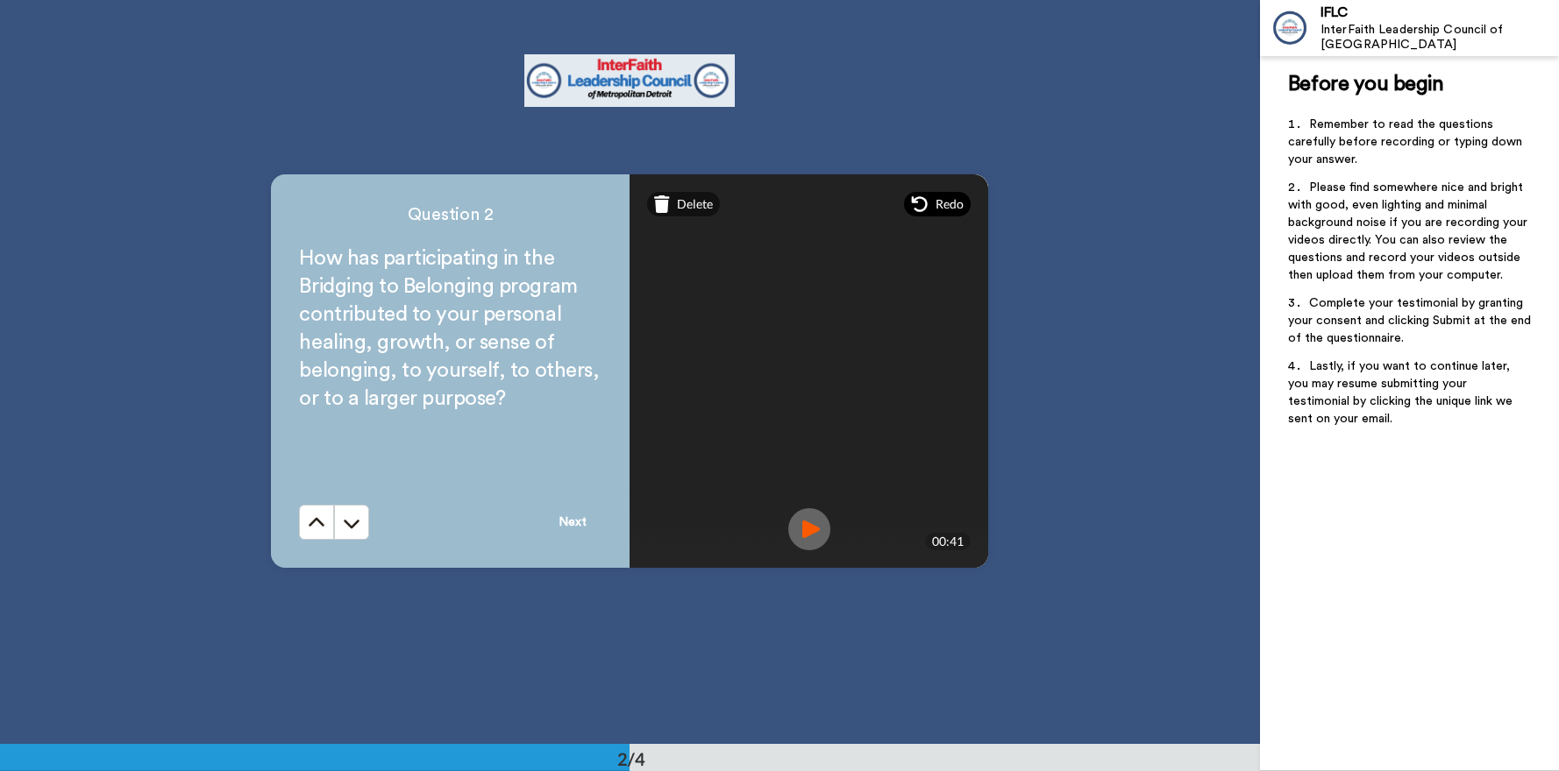
click at [929, 204] on div "Redo" at bounding box center [937, 204] width 67 height 25
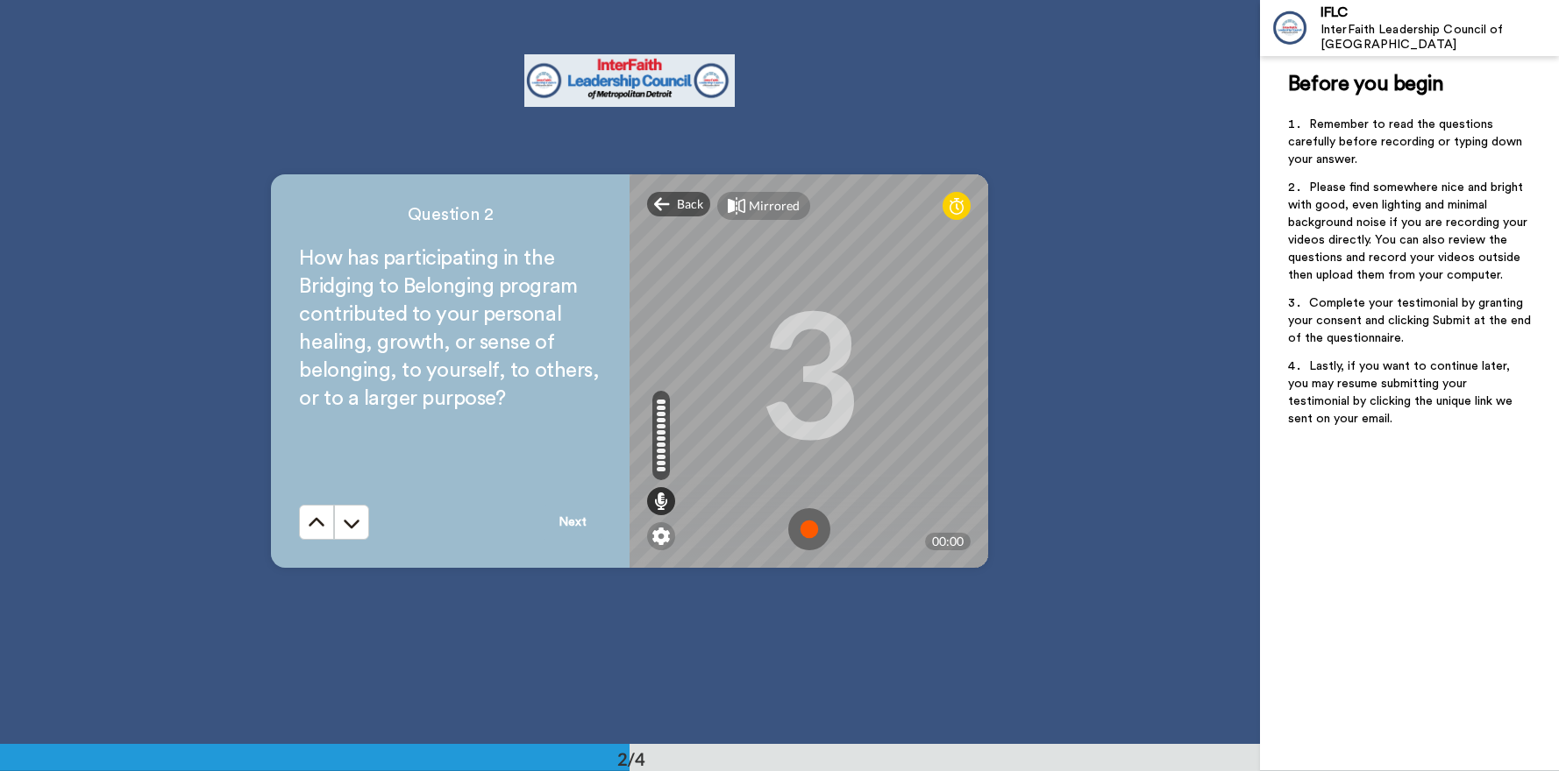
click at [805, 526] on img at bounding box center [809, 529] width 42 height 42
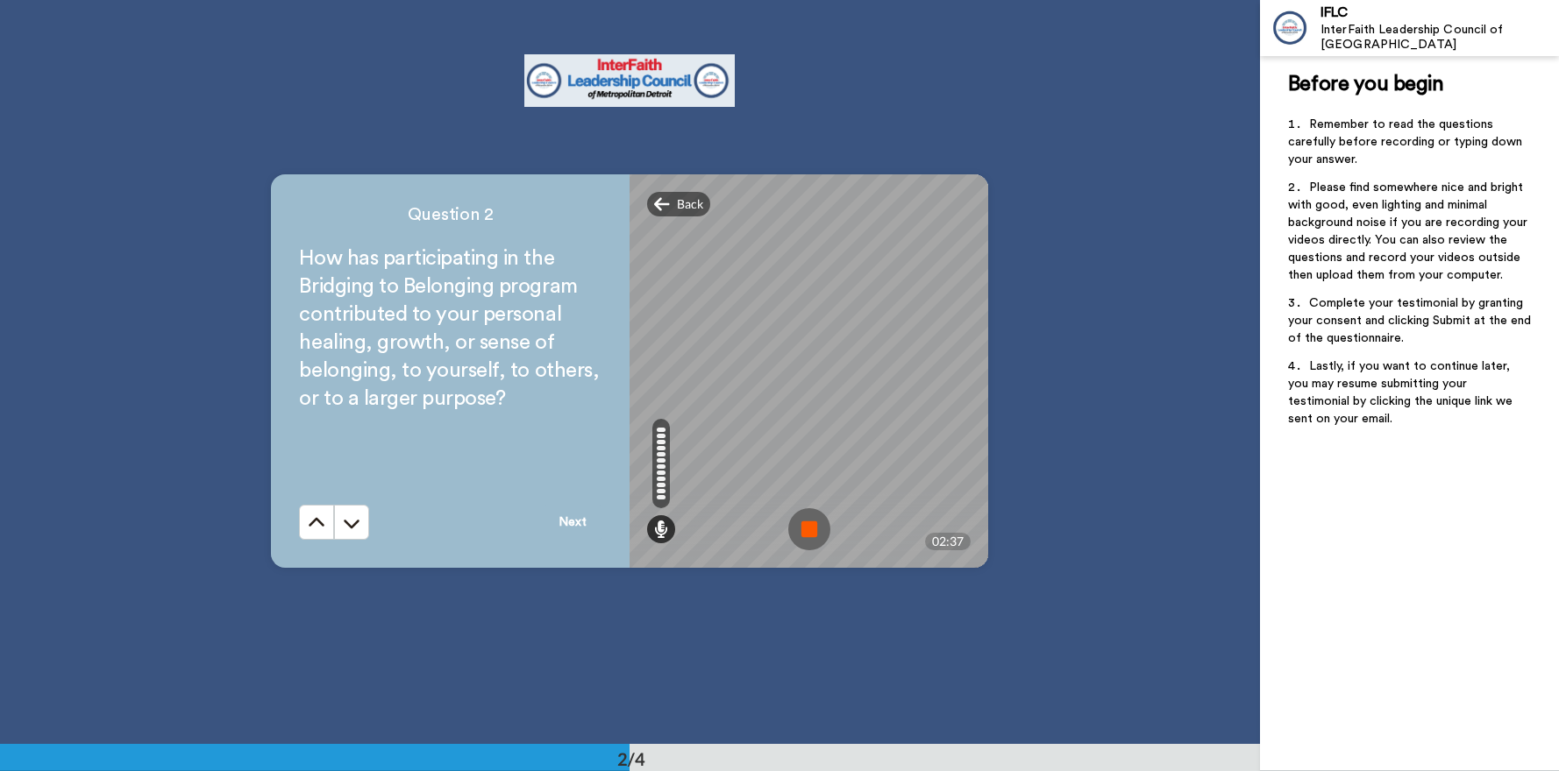
click at [811, 529] on img at bounding box center [809, 529] width 42 height 42
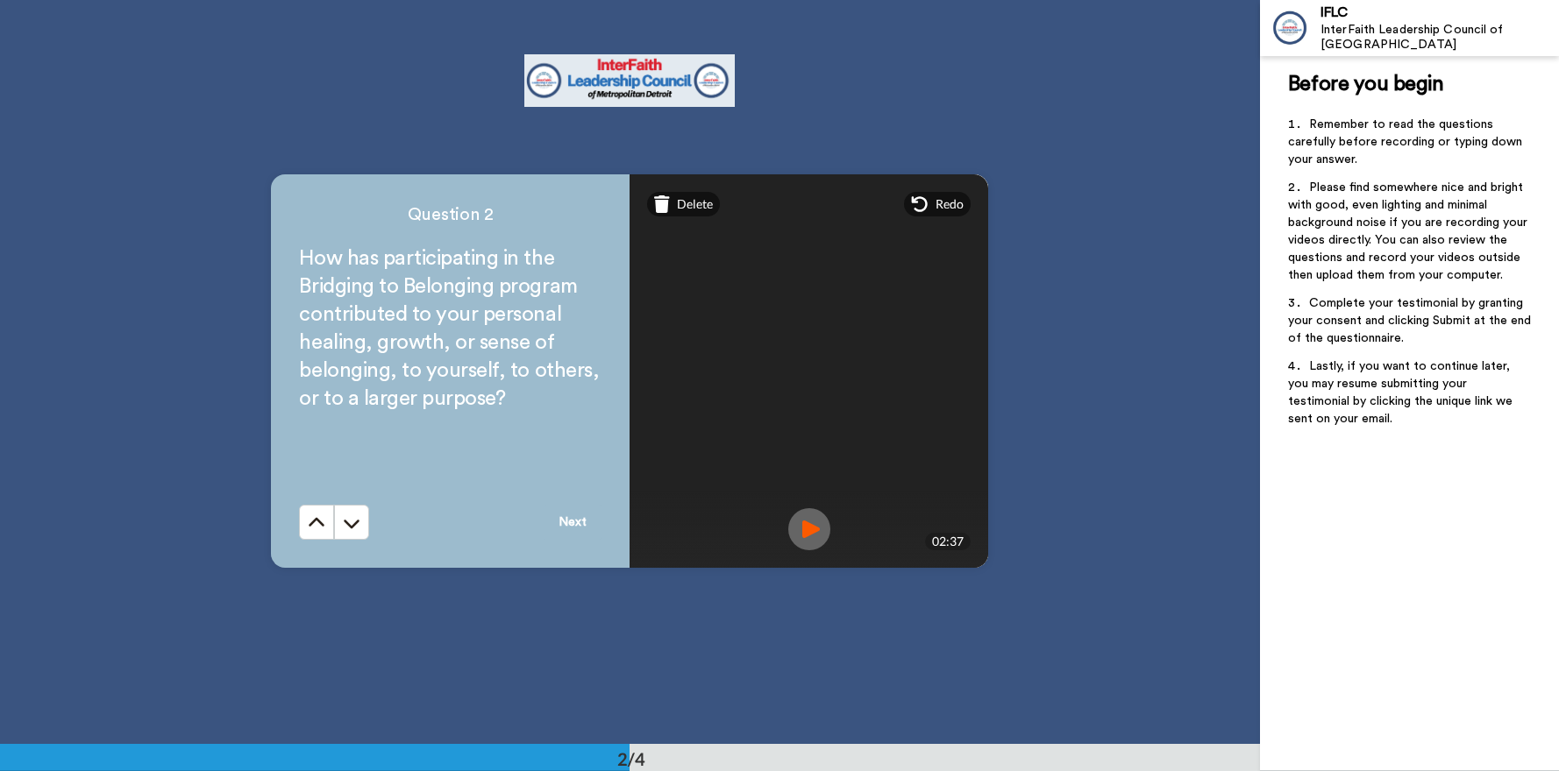
click at [575, 521] on button "Next" at bounding box center [572, 522] width 58 height 35
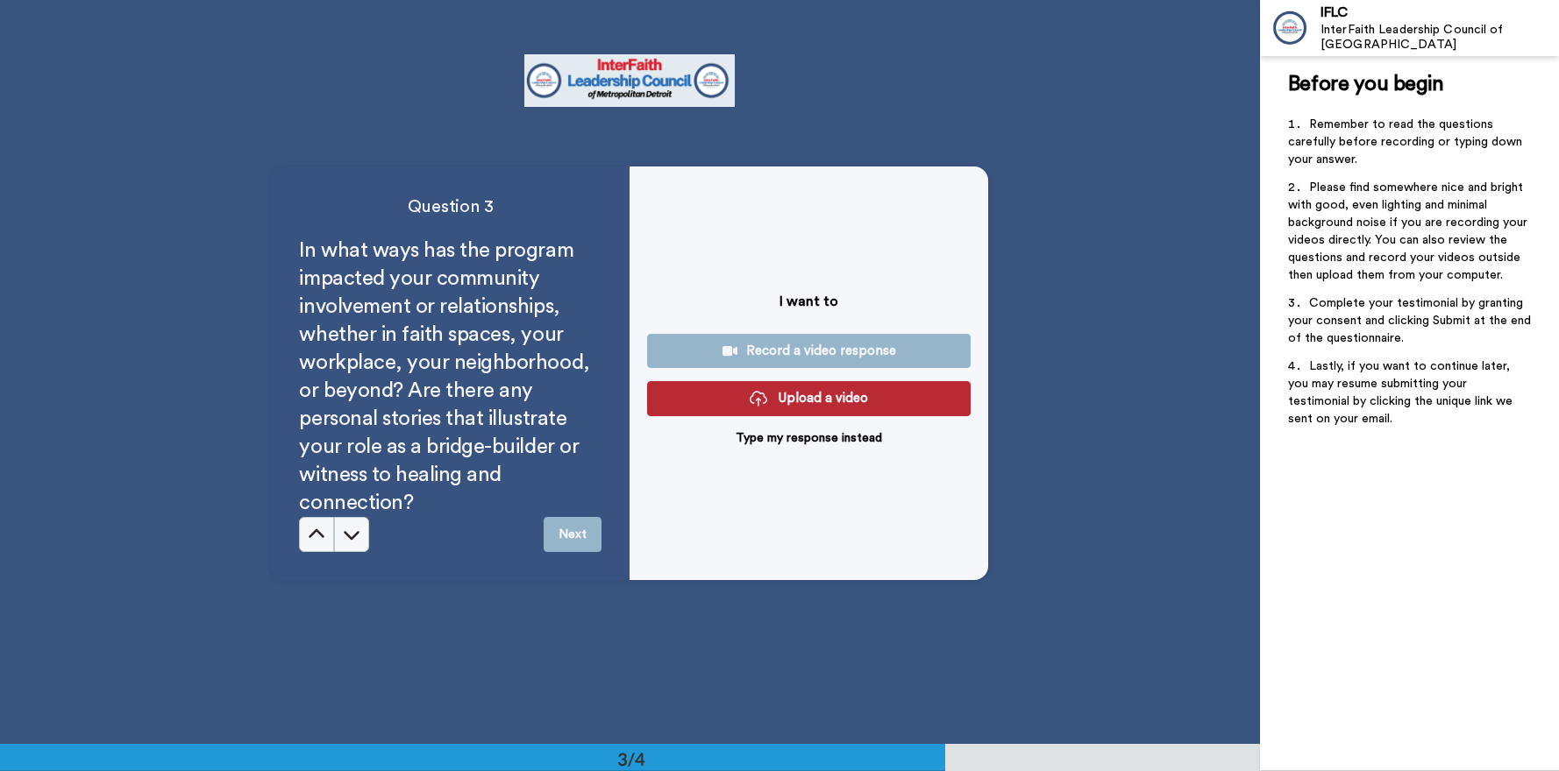
scroll to position [1489, 0]
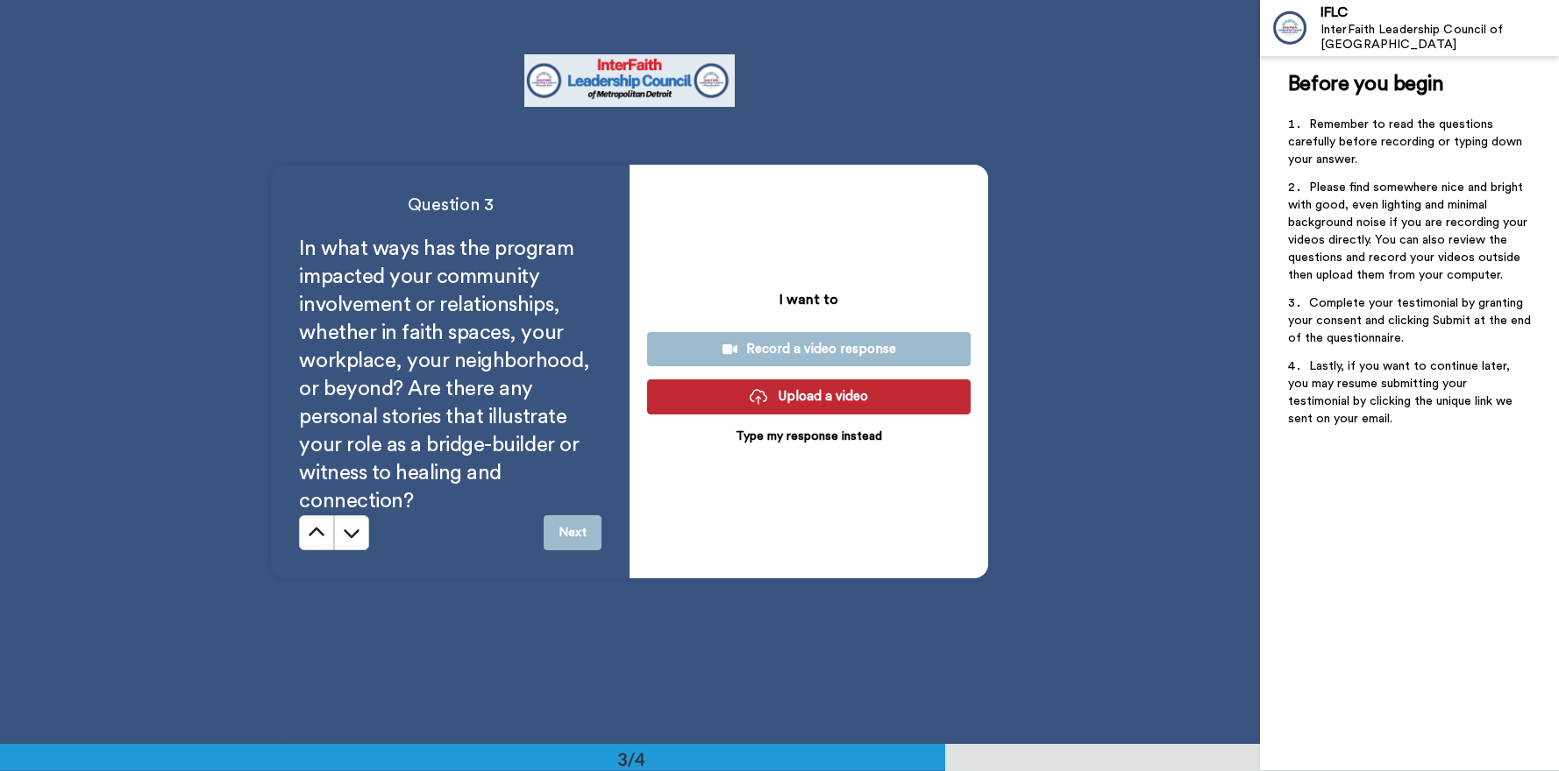
click at [749, 347] on div "Record a video response" at bounding box center [808, 349] width 295 height 18
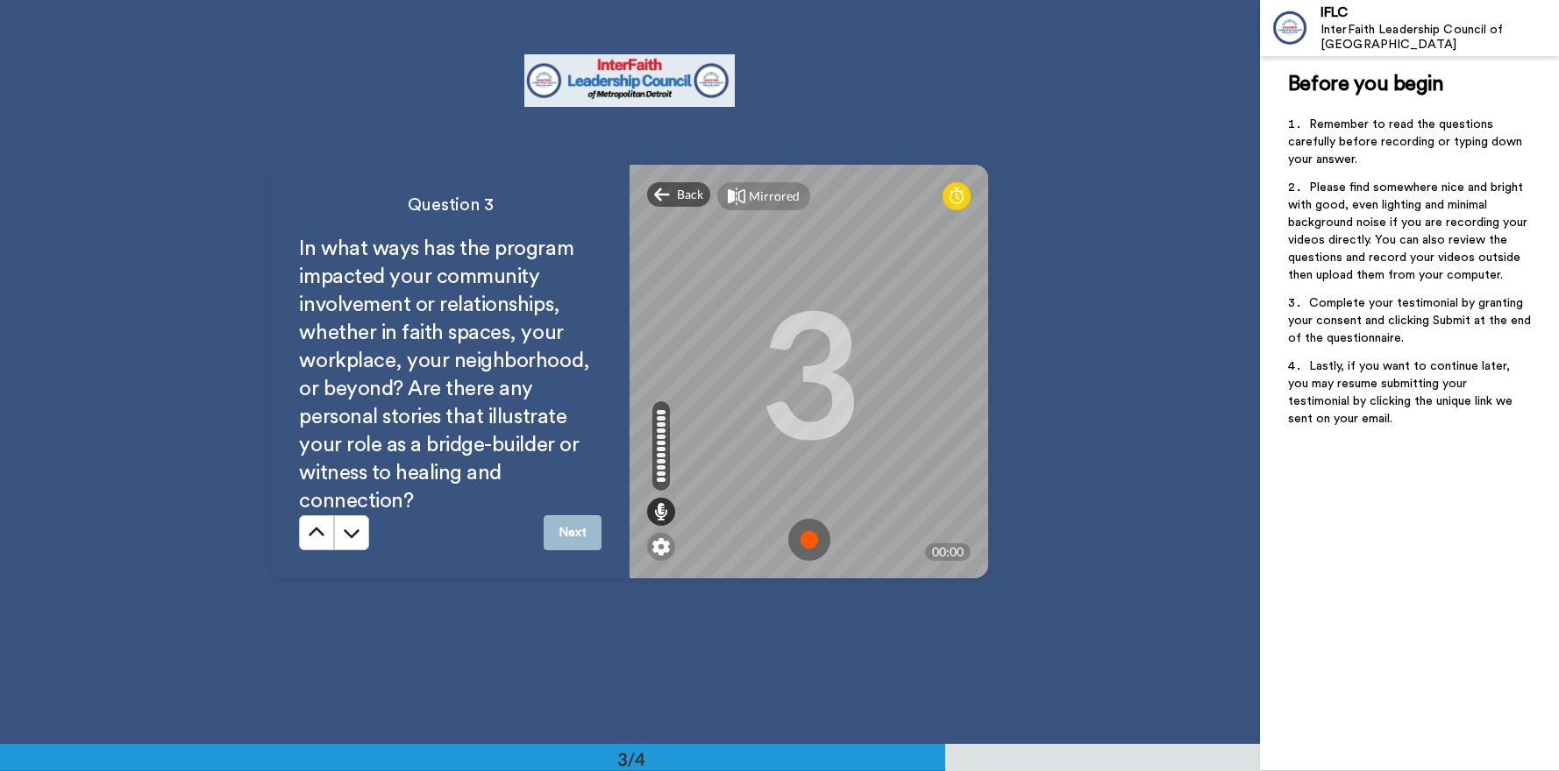
click at [800, 538] on img at bounding box center [809, 540] width 42 height 42
click at [577, 531] on button "Next" at bounding box center [572, 532] width 58 height 35
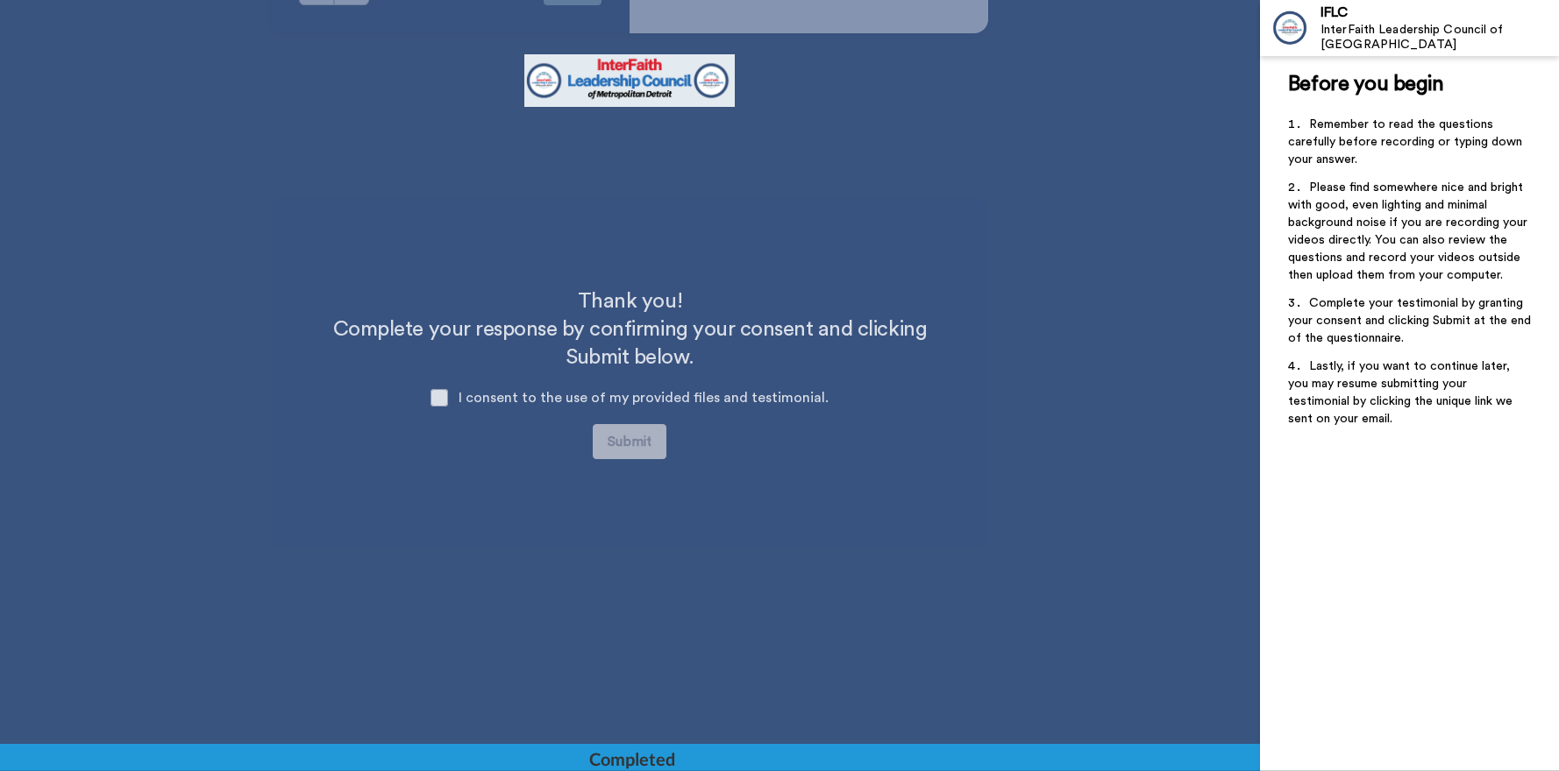
scroll to position [2036, 0]
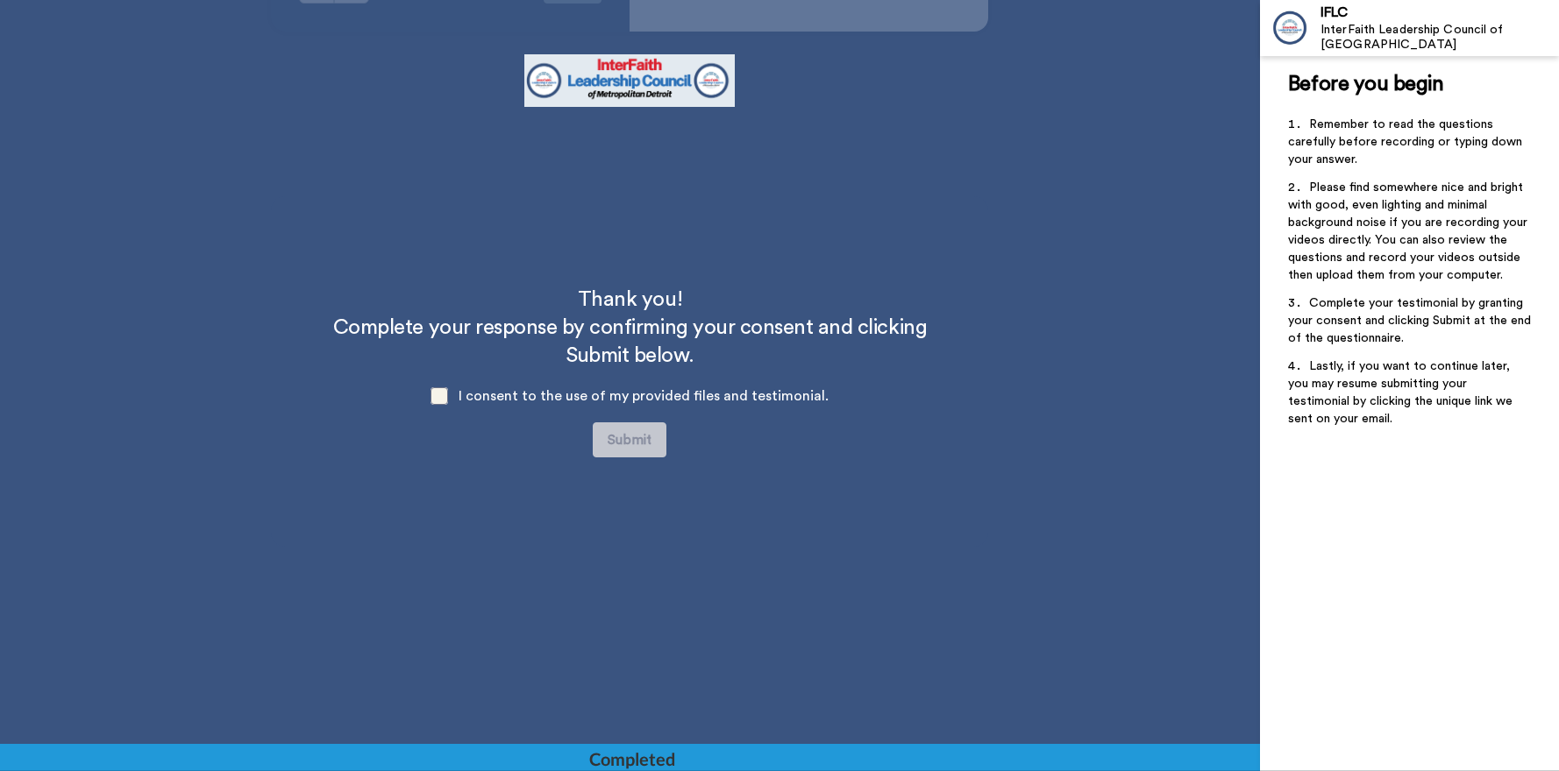
click at [439, 400] on span at bounding box center [439, 396] width 18 height 18
click at [632, 440] on button "Submit" at bounding box center [630, 440] width 74 height 35
